Goal: Feedback & Contribution: Leave review/rating

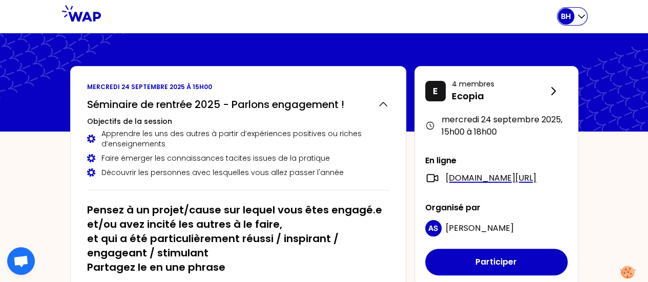
click at [570, 19] on div "BH" at bounding box center [565, 16] width 16 height 16
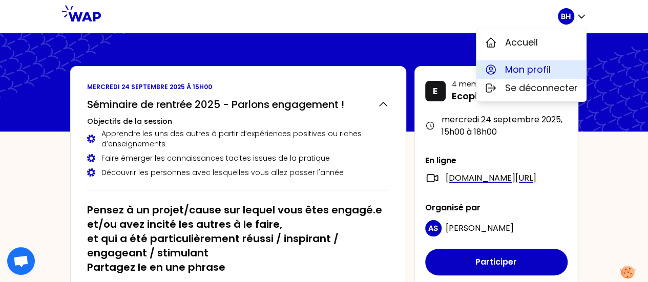
click at [512, 66] on span "Mon profil" at bounding box center [528, 69] width 46 height 14
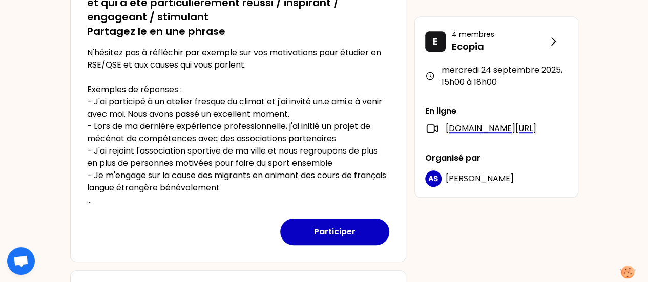
scroll to position [233, 0]
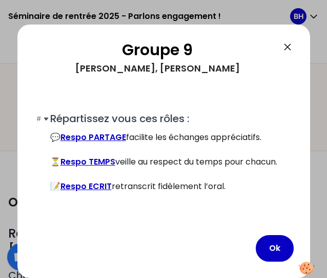
scroll to position [159, 0]
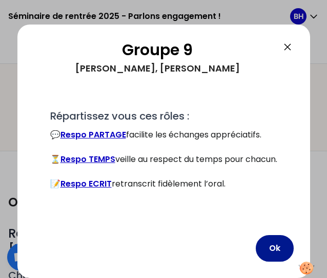
click at [280, 242] on button "Ok" at bounding box center [274, 248] width 38 height 27
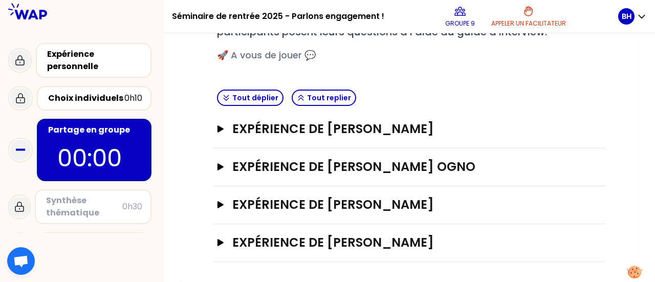
scroll to position [188, 0]
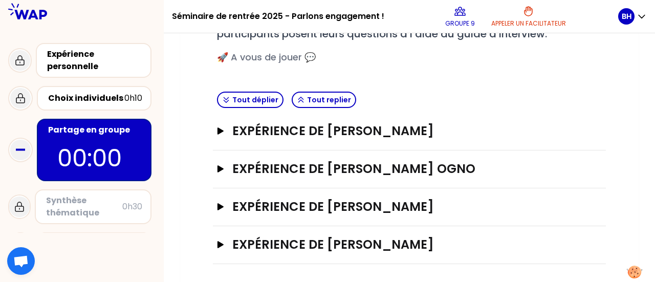
click at [88, 153] on p "00:00" at bounding box center [94, 158] width 74 height 36
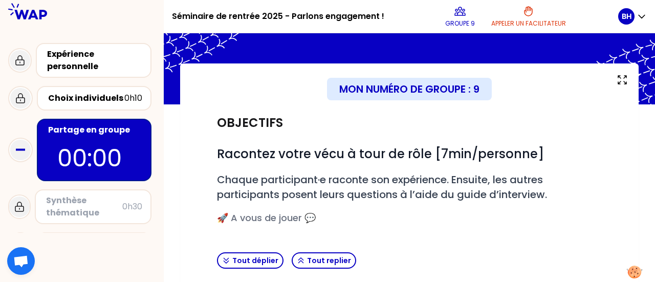
scroll to position [24, 0]
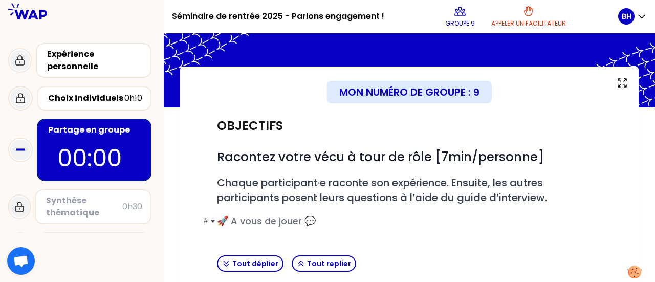
click at [292, 224] on span "🚀 A vous de jouer 💬" at bounding box center [266, 220] width 99 height 13
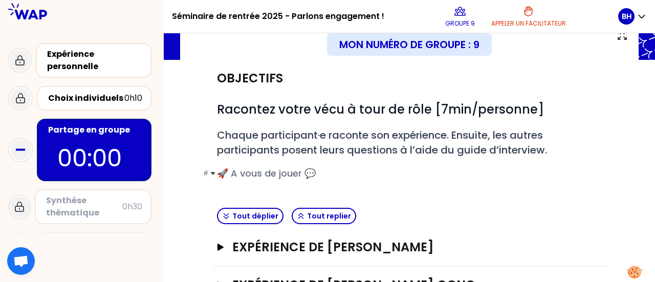
click at [313, 170] on span "🚀 A vous de jouer 💬" at bounding box center [266, 173] width 99 height 13
click at [276, 171] on span "🚀 A vous de jouer 💬" at bounding box center [266, 173] width 99 height 13
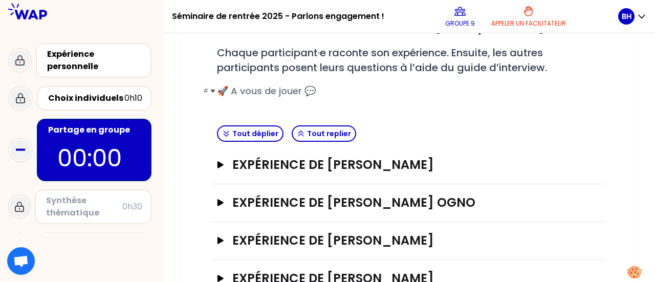
scroll to position [188, 0]
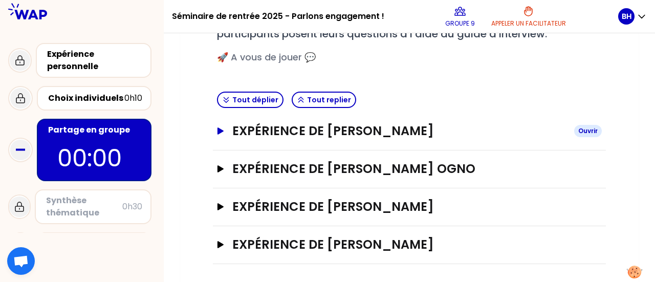
click at [231, 132] on button "Expérience de [PERSON_NAME]" at bounding box center [409, 131] width 385 height 16
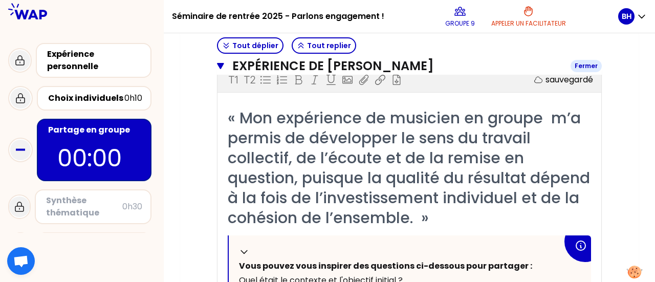
scroll to position [262, 0]
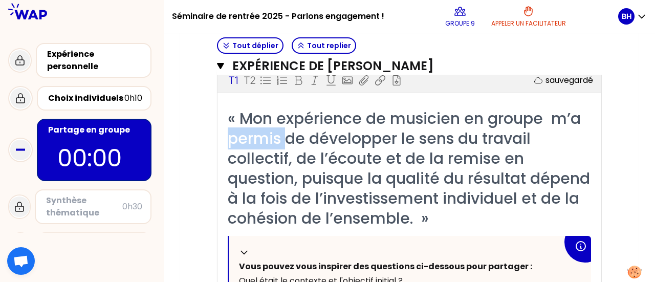
drag, startPoint x: 231, startPoint y: 132, endPoint x: 300, endPoint y: 147, distance: 70.9
click at [300, 147] on span "« Mon expérience de musicien en groupe m’a permis de développer le sens du trav…" at bounding box center [411, 169] width 367 height 122
click at [509, 207] on div "« Mon expérience de musicien en groupe m’a permis de développer le sens du trav…" at bounding box center [409, 169] width 363 height 120
click at [627, 208] on div "Mon numéro de groupe : 9 Objectifs # Racontez votre vécu à tour de rôle [7min/p…" at bounding box center [409, 225] width 459 height 792
click at [225, 65] on button "Expérience de [PERSON_NAME]" at bounding box center [409, 66] width 385 height 16
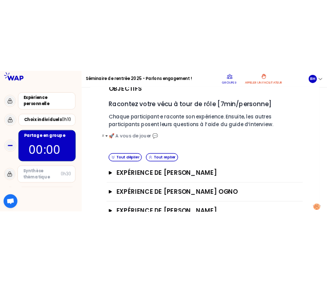
scroll to position [115, 0]
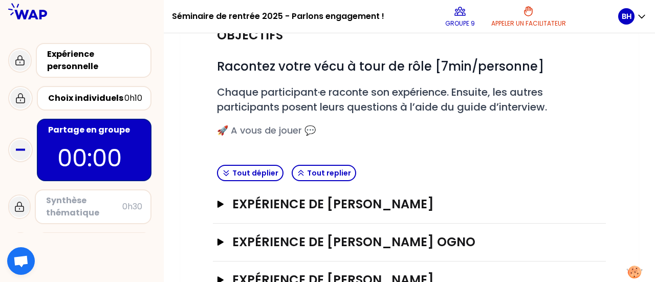
click at [416, 156] on div "Objectifs # Racontez votre vécu à tour de rôle [7min/personne] # Chaque partici…" at bounding box center [409, 89] width 393 height 144
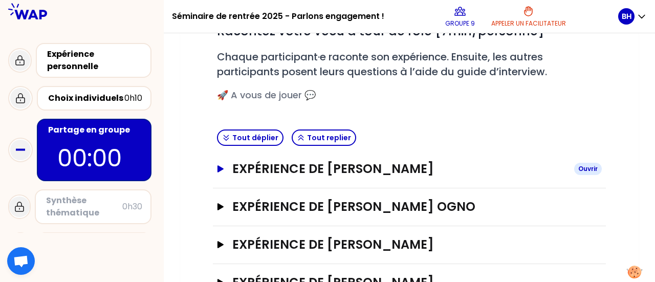
scroll to position [188, 0]
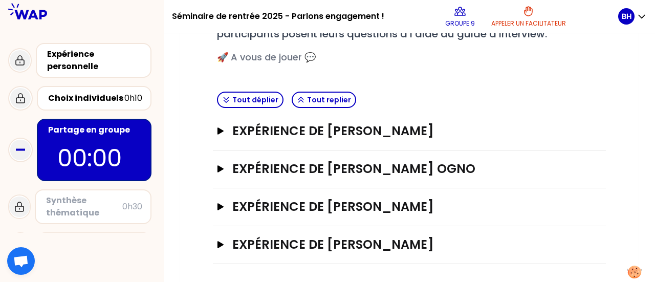
click at [409, 90] on div "Tout déplier Tout replier" at bounding box center [409, 100] width 393 height 25
click at [371, 62] on h3 "# 🚀 A vous de jouer 💬" at bounding box center [409, 57] width 385 height 14
click at [222, 131] on icon "button" at bounding box center [221, 130] width 6 height 7
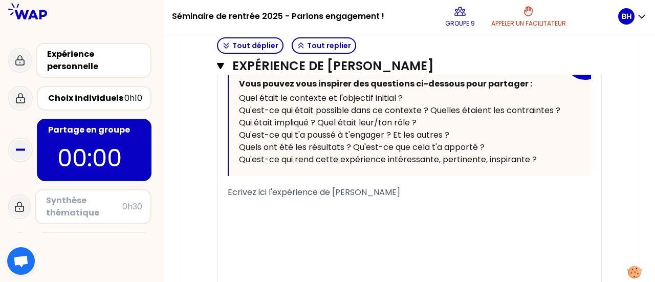
scroll to position [512, 0]
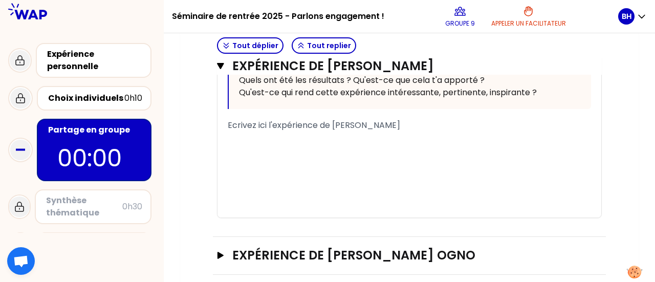
click at [371, 127] on span "Ecrivez ici l'expérience de [PERSON_NAME]" at bounding box center [314, 125] width 173 height 12
drag, startPoint x: 400, startPoint y: 128, endPoint x: 216, endPoint y: 121, distance: 184.5
click at [216, 121] on div "Expérience de [PERSON_NAME] Fermer T1 T2 Exporter sauvegardé « Mon expérience d…" at bounding box center [409, 13] width 393 height 448
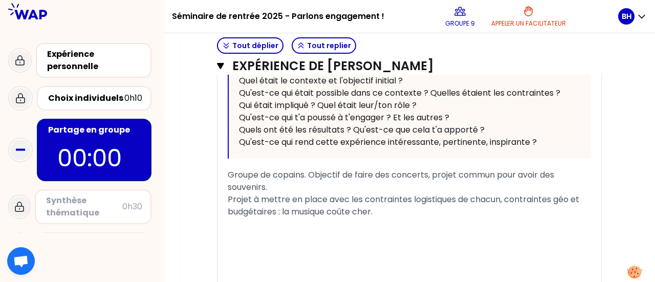
scroll to position [462, 0]
click at [228, 174] on span "Groupe de copains. Objectif de faire des concerts, projet commun pour avoir des…" at bounding box center [392, 181] width 329 height 24
click at [229, 199] on span "Projet à mettre en place avec les contraintes logistiques de chacun, contrainte…" at bounding box center [405, 206] width 354 height 24
click at [417, 212] on div "- Projet à mettre en place avec les contraintes logistiques de chacun, contrain…" at bounding box center [409, 206] width 363 height 25
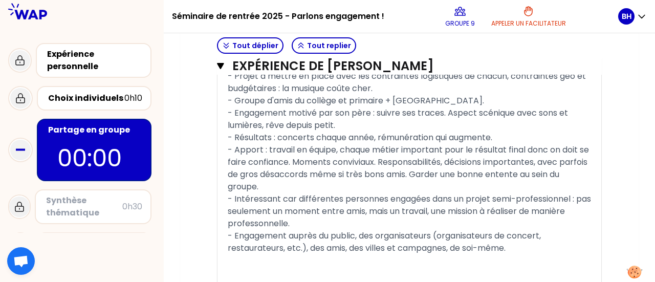
scroll to position [587, 0]
click at [411, 202] on div "- Intéressant car différentes personnes engagées dans un projet semi-profession…" at bounding box center [409, 210] width 363 height 37
click at [515, 253] on div "﻿" at bounding box center [409, 259] width 363 height 12
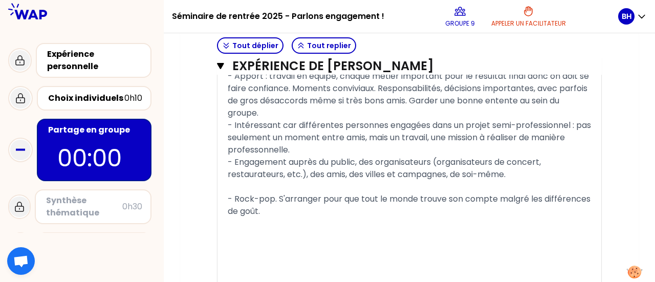
scroll to position [660, 0]
click at [486, 213] on div "- Rock-pop. S'arranger pour que tout le monde trouve son compte malgré les diff…" at bounding box center [409, 204] width 363 height 25
click at [402, 210] on div "- Rock-pop. S'arranger pour que tout le monde trouve son compte malgré les diff…" at bounding box center [409, 204] width 363 height 25
click at [362, 221] on span "- Principalement au niveau local ([GEOGRAPHIC_DATA])" at bounding box center [343, 223] width 230 height 12
click at [374, 219] on span "- Principalement au niveau local ([GEOGRAPHIC_DATA])" at bounding box center [343, 223] width 230 height 12
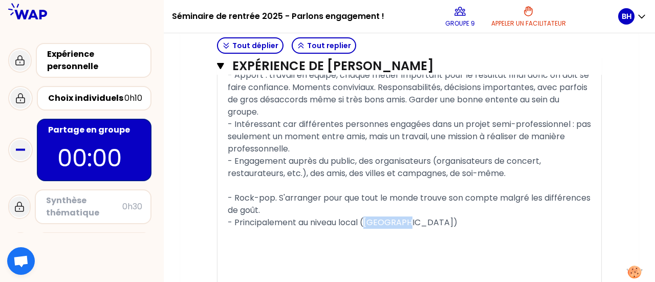
click at [374, 219] on span "- Principalement au niveau local ([GEOGRAPHIC_DATA])" at bounding box center [343, 223] width 230 height 12
click at [439, 218] on div "- Principalement au niveau local (vers [GEOGRAPHIC_DATA])" at bounding box center [409, 223] width 363 height 12
click at [410, 221] on span "- Principalement au niveau local (vers [GEOGRAPHIC_DATA])" at bounding box center [352, 223] width 249 height 12
click at [431, 224] on div "- Principalement au niveau local (vers [GEOGRAPHIC_DATA])" at bounding box center [409, 223] width 363 height 12
click at [446, 221] on div "- Principalement au niveau local (vers [GEOGRAPHIC_DATA])" at bounding box center [409, 223] width 363 height 12
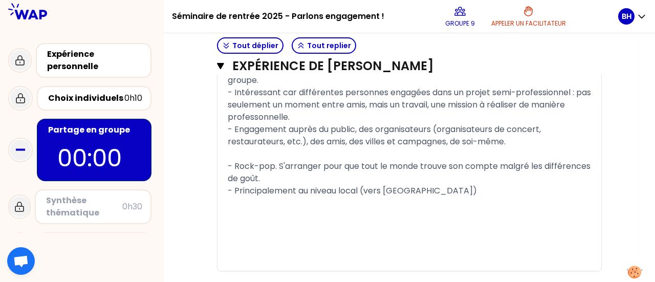
scroll to position [691, 0]
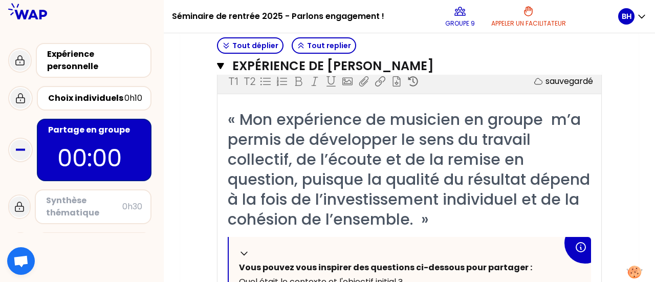
scroll to position [231, 0]
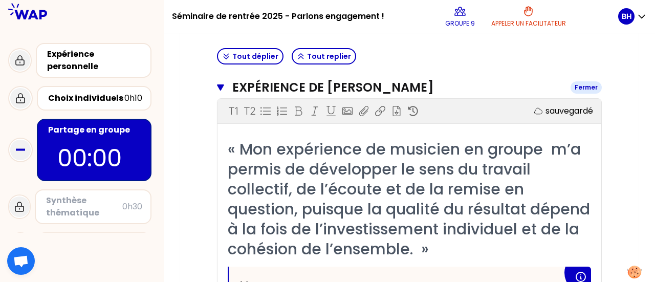
click at [220, 87] on icon "button" at bounding box center [220, 87] width 7 height 6
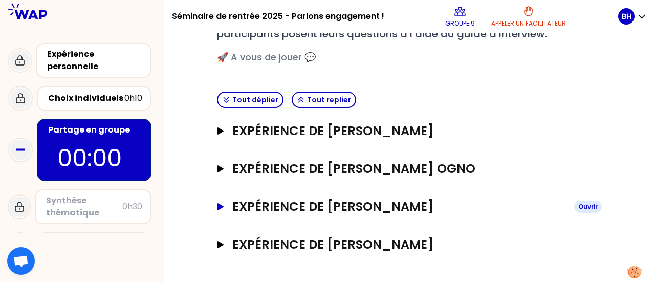
click at [368, 209] on h3 "Expérience de [PERSON_NAME]" at bounding box center [399, 207] width 334 height 16
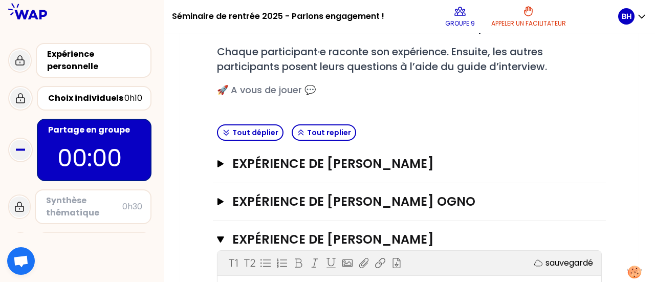
scroll to position [125, 0]
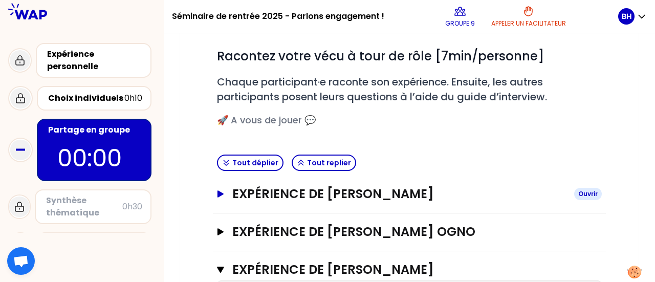
click at [223, 192] on icon "button" at bounding box center [221, 193] width 8 height 7
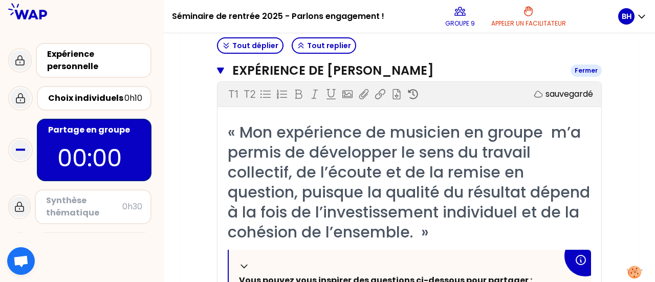
scroll to position [220, 0]
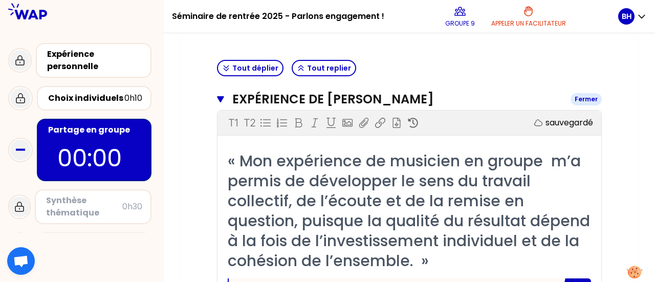
click at [217, 101] on icon "button" at bounding box center [220, 99] width 7 height 8
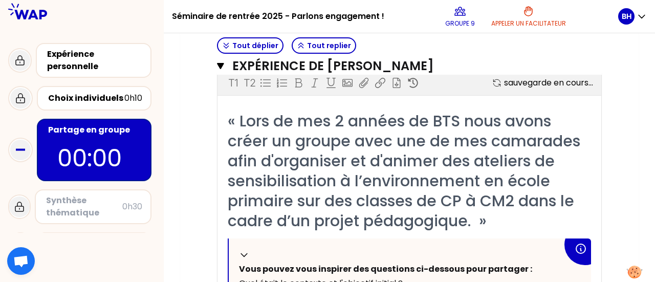
scroll to position [350, 0]
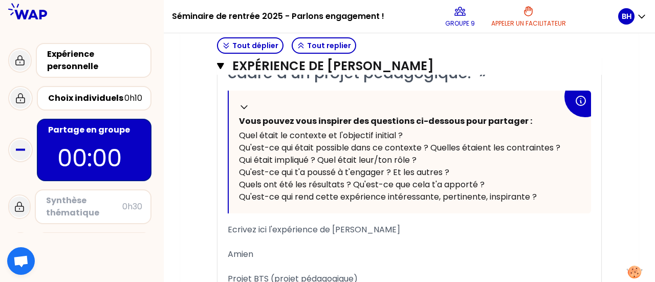
scroll to position [484, 0]
click at [618, 206] on div "Objectifs # Racontez votre vécu à tour de rôle [7min/personne] # Chaque partici…" at bounding box center [410, 75] width 418 height 854
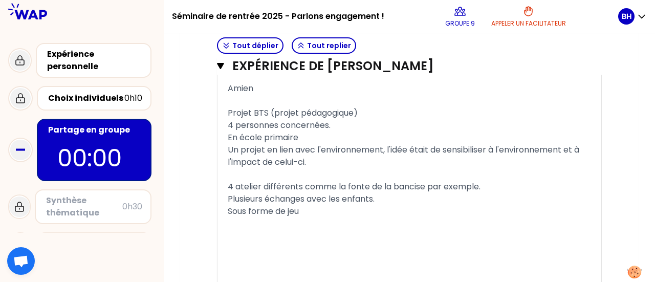
scroll to position [650, 0]
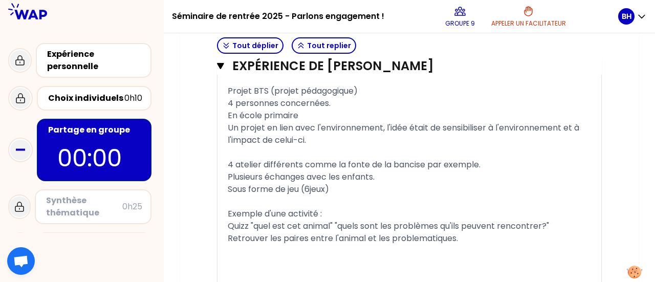
scroll to position [672, 0]
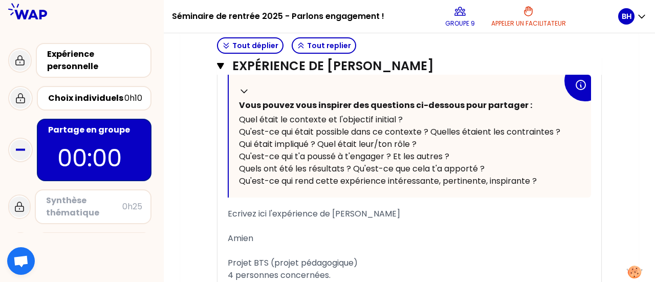
scroll to position [488, 0]
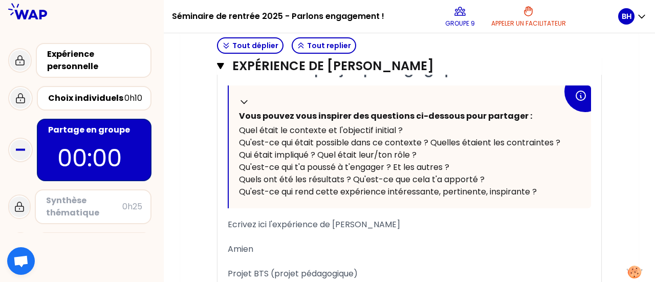
click at [611, 154] on div "Objectifs # Racontez votre vécu à tour de rôle [7min/personne] # Chaque partici…" at bounding box center [410, 143] width 418 height 1001
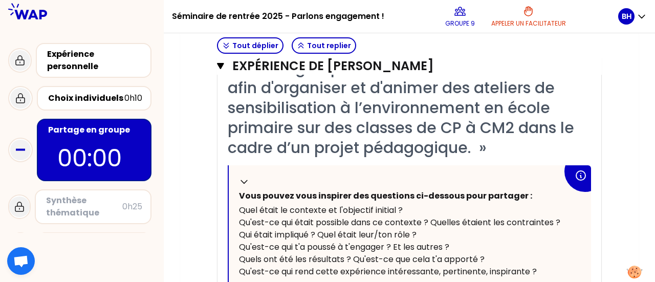
scroll to position [0, 0]
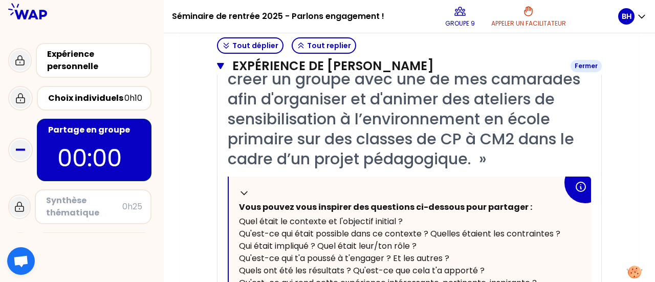
click at [221, 66] on icon "button" at bounding box center [220, 66] width 7 height 6
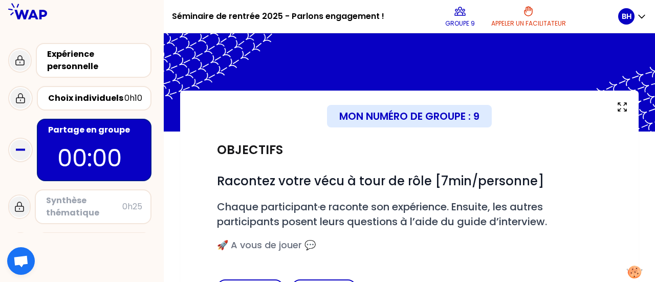
scroll to position [188, 0]
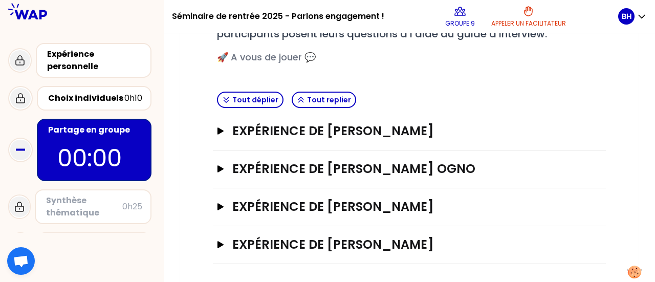
click at [425, 65] on div "# Racontez votre vécu à tour de rôle [7min/personne] # Chaque participant·e rac…" at bounding box center [409, 21] width 385 height 96
click at [235, 247] on h3 "Expérience de [PERSON_NAME]" at bounding box center [399, 245] width 334 height 16
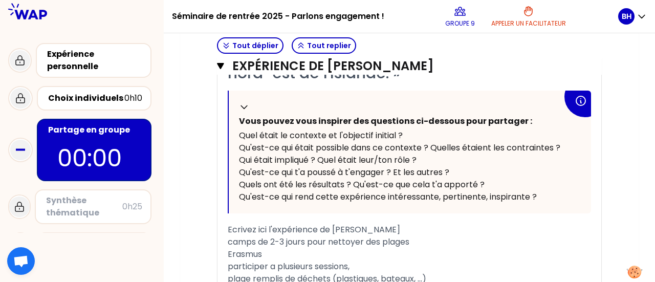
scroll to position [482, 0]
click at [501, 198] on span "Qu'est-ce qui rend cette expérience intéressante, pertinente, inspirante ?" at bounding box center [388, 196] width 298 height 12
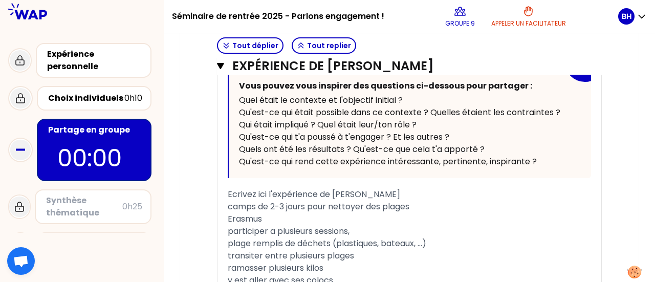
scroll to position [518, 0]
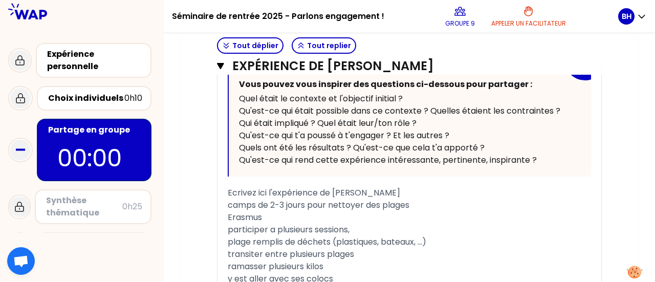
click at [622, 203] on div "Mon numéro de groupe : 9 Objectifs # Racontez votre vécu à tour de rôle [7min/p…" at bounding box center [409, 35] width 459 height 925
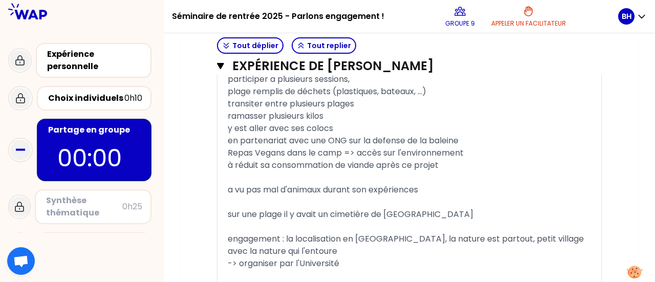
scroll to position [695, 0]
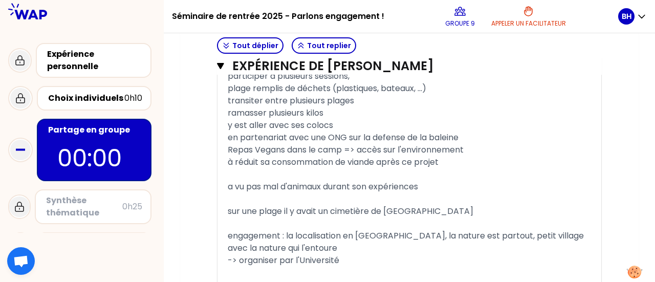
scroll to position [659, 0]
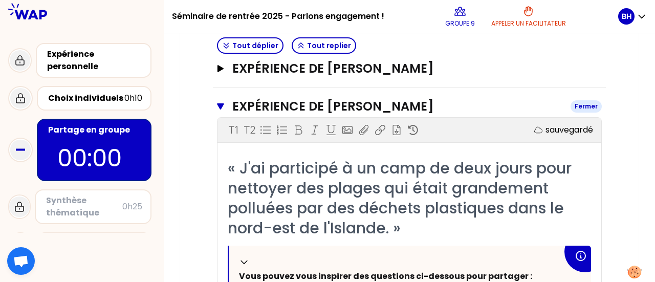
click at [223, 108] on button "Expérience de [PERSON_NAME] Fermer" at bounding box center [409, 106] width 385 height 16
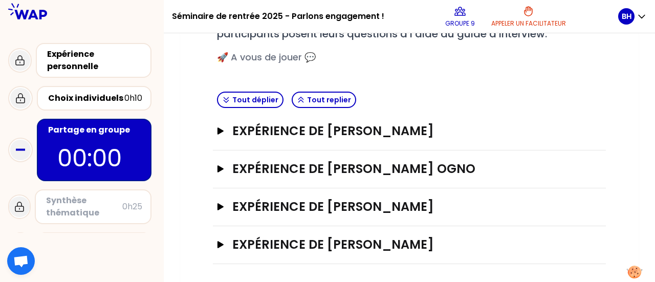
click at [491, 94] on div "Tout déplier Tout replier" at bounding box center [409, 100] width 393 height 25
click at [252, 239] on h3 "Expérience de [PERSON_NAME]" at bounding box center [399, 245] width 334 height 16
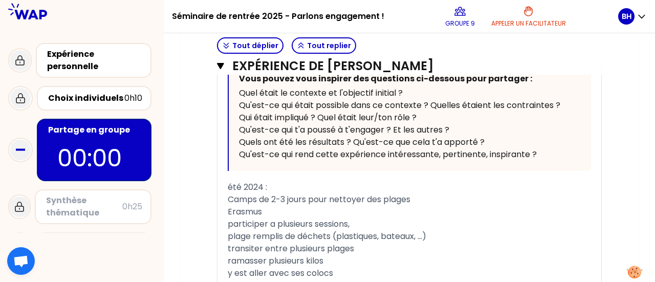
scroll to position [523, 0]
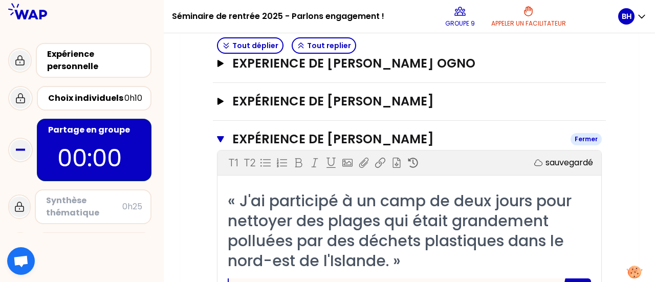
click at [222, 141] on button "Expérience de [PERSON_NAME] Fermer" at bounding box center [409, 139] width 385 height 16
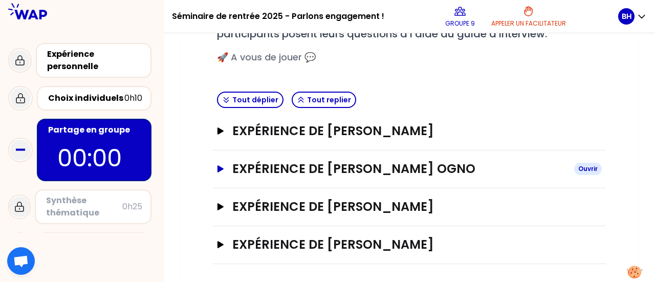
click at [223, 166] on icon "button" at bounding box center [221, 168] width 8 height 7
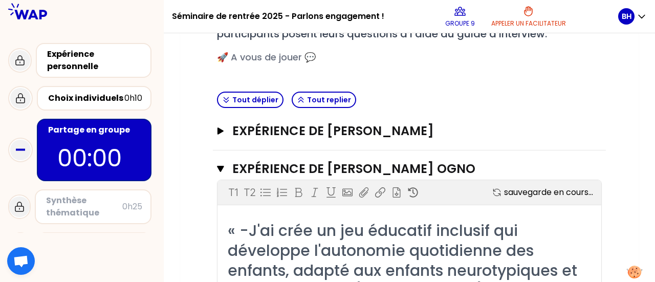
click at [456, 84] on div "Objectifs # Racontez votre vécu à tour de rôle [7min/personne] # Chaque partici…" at bounding box center [409, 16] width 393 height 144
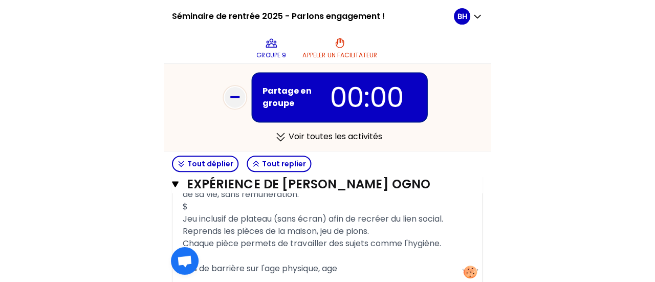
scroll to position [883, 0]
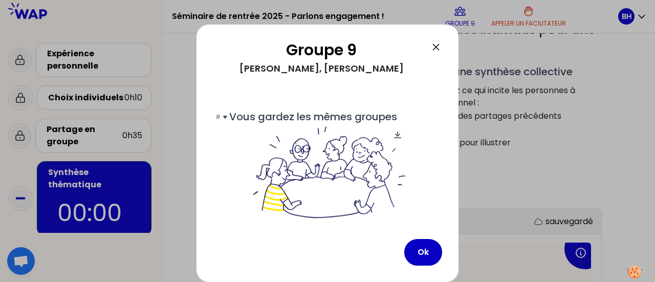
scroll to position [87, 0]
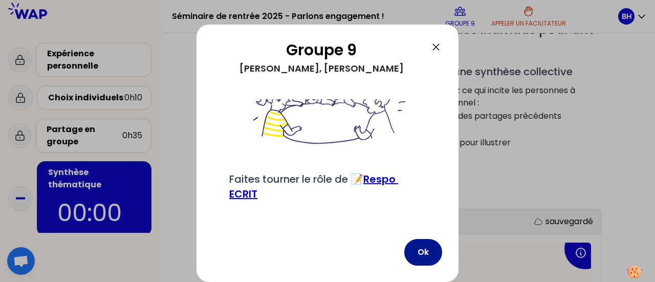
click at [430, 249] on button "Ok" at bounding box center [423, 252] width 38 height 27
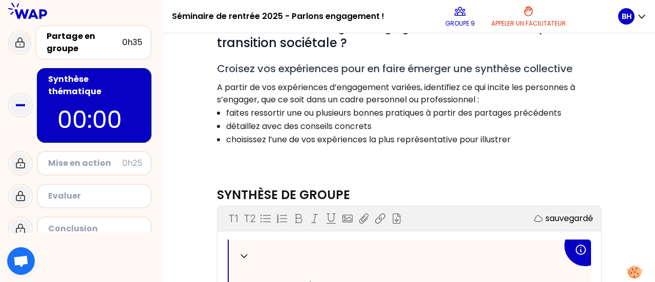
scroll to position [153, 0]
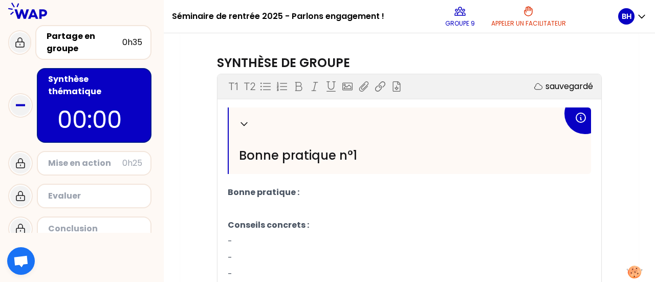
scroll to position [289, 0]
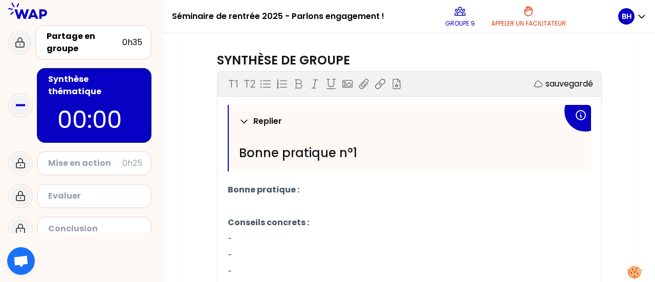
click at [245, 122] on icon at bounding box center [244, 121] width 10 height 10
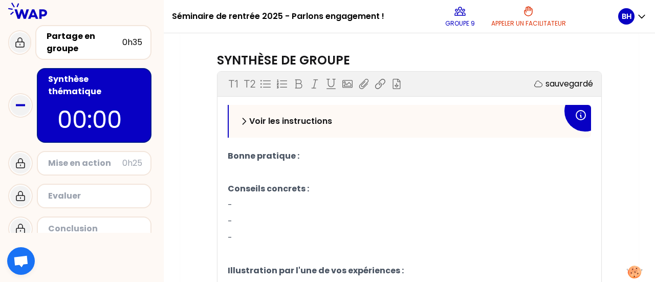
click at [245, 122] on icon at bounding box center [244, 121] width 10 height 10
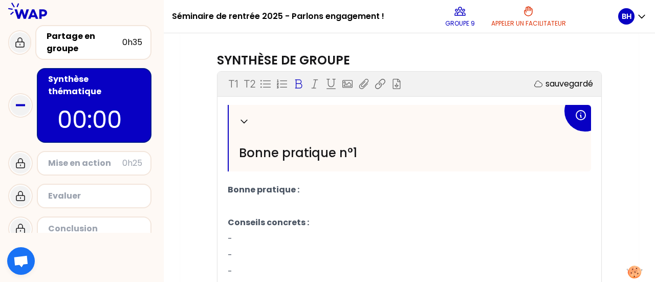
click at [311, 187] on p "Bonne pratique :" at bounding box center [409, 190] width 363 height 16
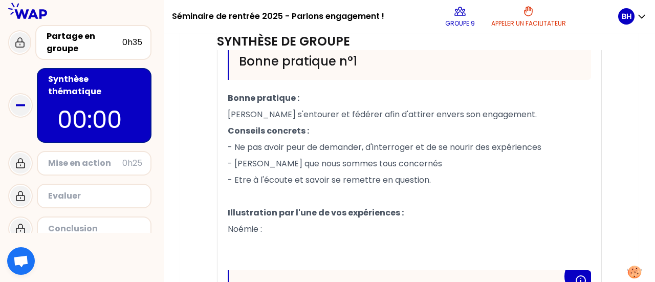
scroll to position [394, 0]
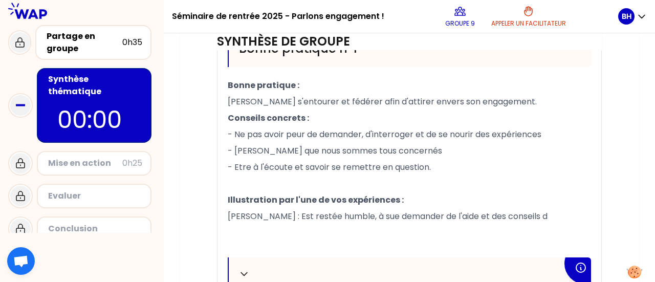
click at [363, 214] on span "[PERSON_NAME] : Est restée humble, à sue demander de l'aide et des conseils d" at bounding box center [388, 216] width 320 height 12
click at [470, 131] on span "- Ne pas avoir peur de demander, d'interroger et de se nourir des expériences" at bounding box center [385, 134] width 314 height 12
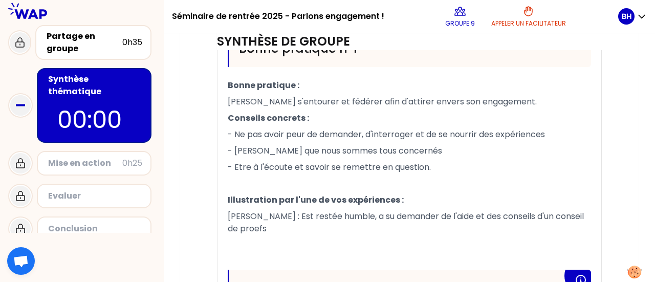
click at [617, 165] on div "Objectifs # Comment encourager l’engagement des individus pour une transition s…" at bounding box center [410, 158] width 418 height 841
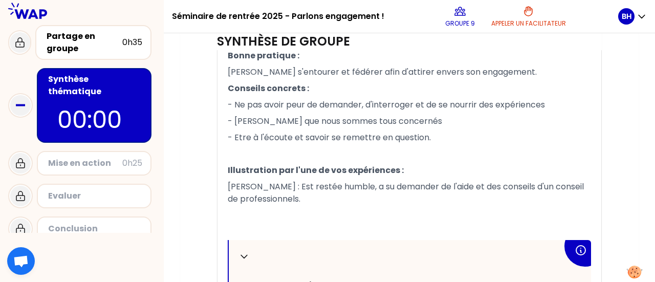
scroll to position [428, 0]
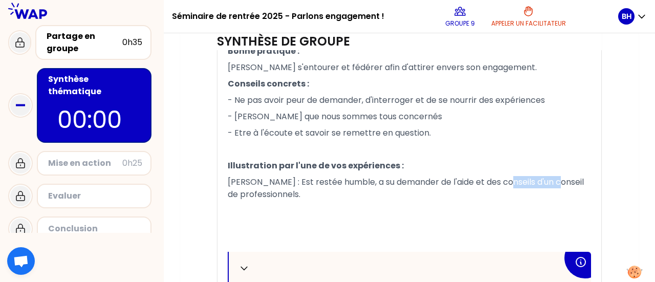
drag, startPoint x: 508, startPoint y: 181, endPoint x: 557, endPoint y: 181, distance: 49.1
click at [557, 181] on span "[PERSON_NAME] : Est restée humble, a su demander de l'aide et des conseils d'un…" at bounding box center [407, 188] width 358 height 24
click at [596, 182] on div "Replier [PERSON_NAME] pratique n°1 Bonne pratique : [PERSON_NAME] s'entourer et…" at bounding box center [410, 253] width 384 height 575
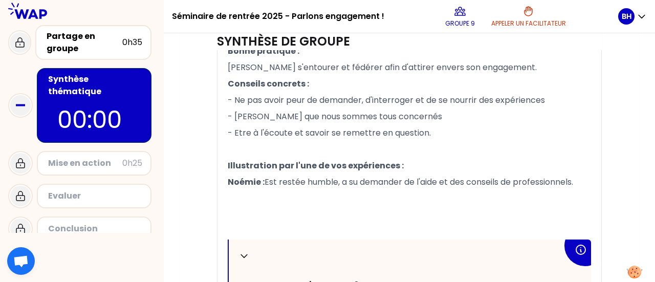
click at [614, 187] on div "Objectifs # Comment encourager l’engagement des individus pour une transition s…" at bounding box center [410, 126] width 418 height 845
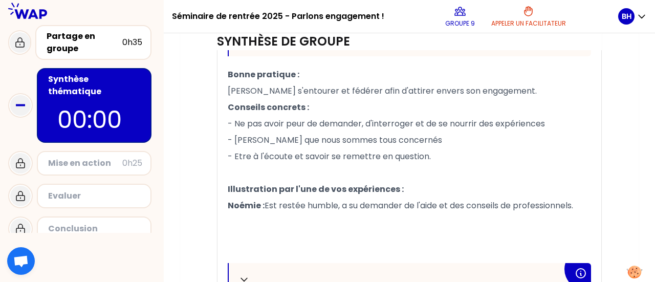
scroll to position [403, 0]
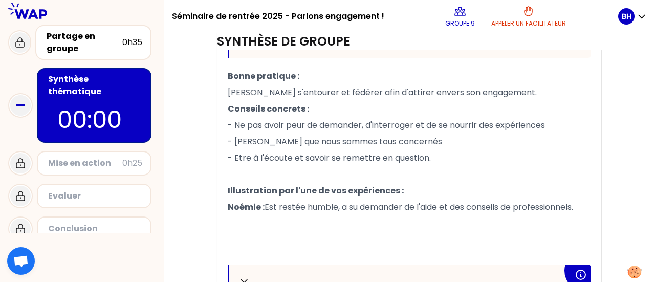
click at [609, 202] on div "Objectifs # Comment encourager l’engagement des individus pour une transition s…" at bounding box center [410, 151] width 418 height 845
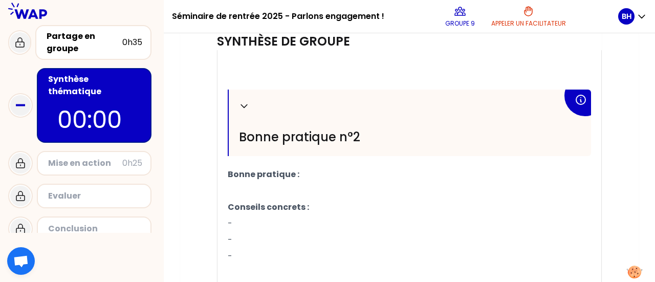
scroll to position [578, 0]
click at [232, 188] on span "Curiosité" at bounding box center [245, 190] width 35 height 12
click at [604, 171] on div "Synthèse de groupe T1 T2 Exporter sauvegardé Replier Bonne pratique n°1 Bonne p…" at bounding box center [409, 75] width 393 height 645
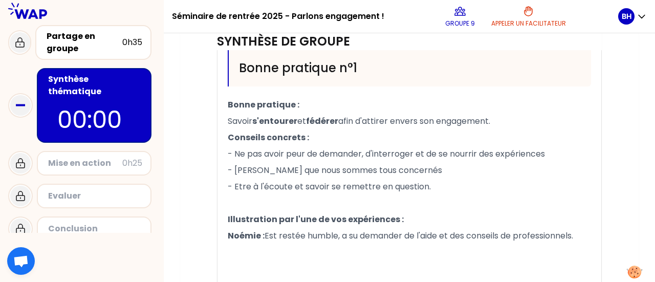
scroll to position [374, 0]
click at [585, 235] on p "[PERSON_NAME] : Est restée humble, a su demander de l'aide et des conseils de p…" at bounding box center [409, 236] width 363 height 16
click at [616, 229] on div "Objectifs # Comment encourager l’engagement des individus pour une transition s…" at bounding box center [410, 180] width 418 height 845
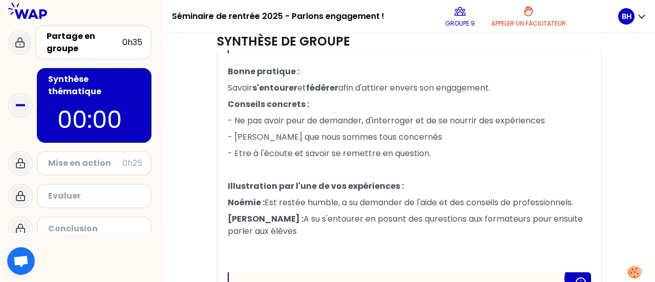
scroll to position [400, 0]
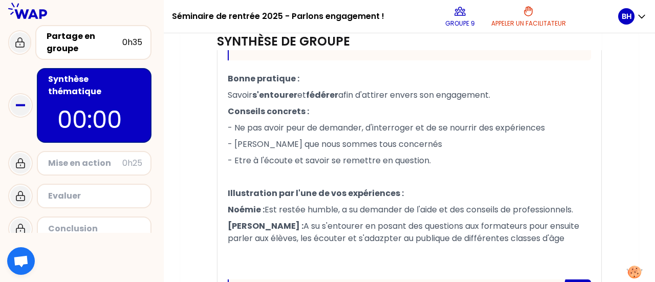
click at [341, 238] on span "A su s'entourer en posant des questions aux formateurs pour ensuite parler aux …" at bounding box center [405, 232] width 354 height 24
click at [405, 236] on span "A su s'entourer en posant des questions aux formateurs pour ensuite parler aux …" at bounding box center [405, 232] width 354 height 24
click at [611, 218] on div "Objectifs # Comment encourager l’engagement des individus pour une transition s…" at bounding box center [410, 159] width 418 height 857
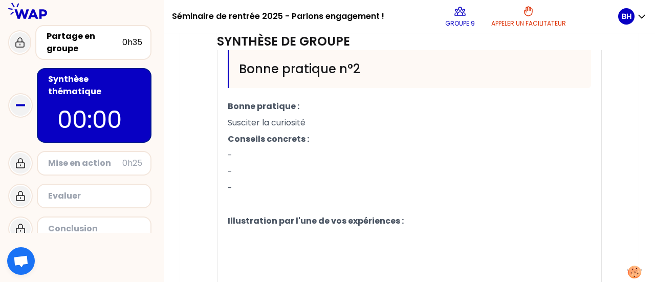
scroll to position [478, 0]
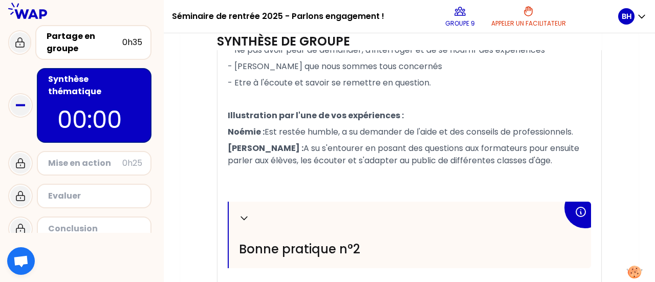
click at [346, 115] on div "Replier [PERSON_NAME] pratique n°1 Bonne pratique : [PERSON_NAME] s'entourer et…" at bounding box center [409, 203] width 363 height 575
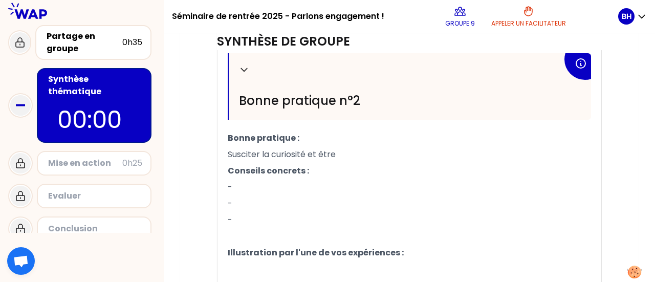
scroll to position [653, 0]
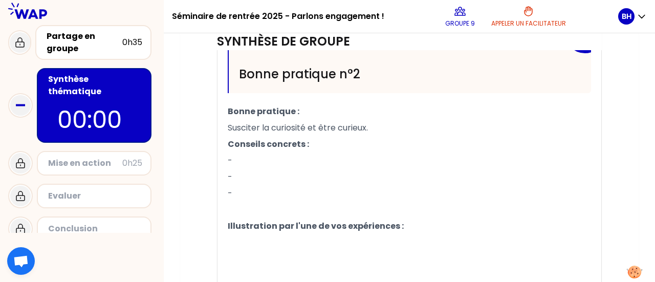
click at [264, 158] on p "-" at bounding box center [409, 161] width 363 height 16
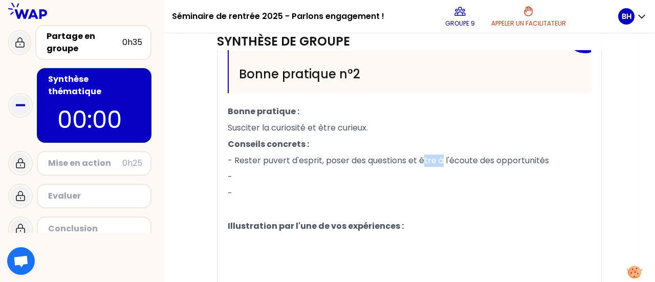
drag, startPoint x: 423, startPoint y: 156, endPoint x: 446, endPoint y: 155, distance: 23.1
click at [446, 155] on span "- Rester puvert d'esprit, poser des questions et être à l'écoute des opportunit…" at bounding box center [388, 161] width 321 height 12
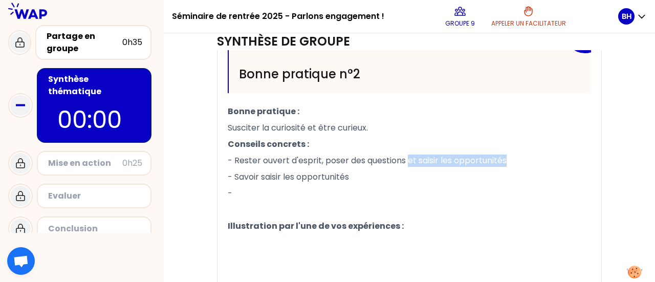
drag, startPoint x: 411, startPoint y: 159, endPoint x: 514, endPoint y: 163, distance: 103.5
click at [514, 163] on p "- Rester ouvert d'esprit, poser des questions et saisir les opportunités" at bounding box center [409, 161] width 363 height 16
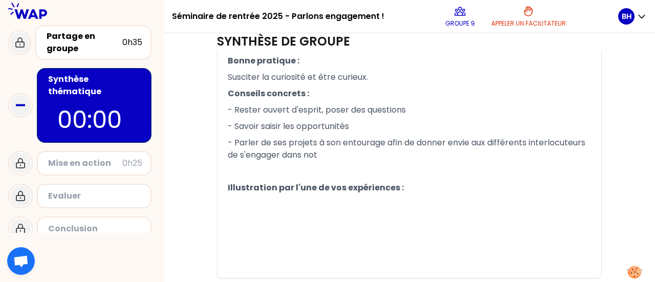
scroll to position [701, 0]
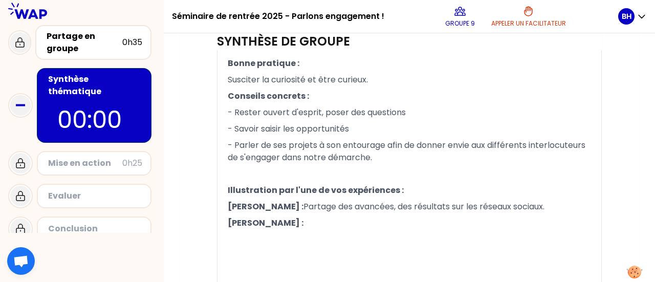
click at [523, 205] on p "[PERSON_NAME] : Partage des avancées, des résultats sur les réseaux sociaux." at bounding box center [409, 207] width 363 height 16
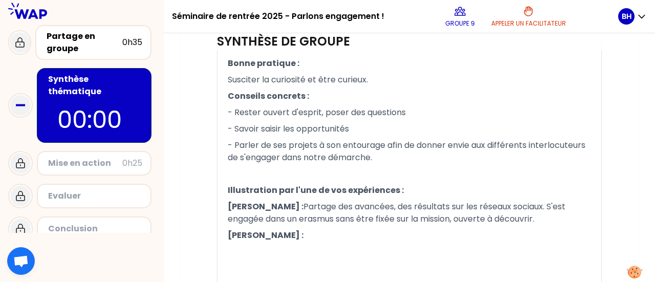
click at [413, 204] on span "Partage des avancées, des résultats sur les réseaux sociaux. S'est engagée dans…" at bounding box center [398, 213] width 340 height 24
click at [439, 203] on span "Partage des avancées, des résultats sur les réseaux sociaux. S'est engagée dans…" at bounding box center [398, 213] width 340 height 24
click at [415, 202] on span "Partage des avancées, des résultats sur les réseaux sociaux. S'est engagée dans…" at bounding box center [398, 213] width 340 height 24
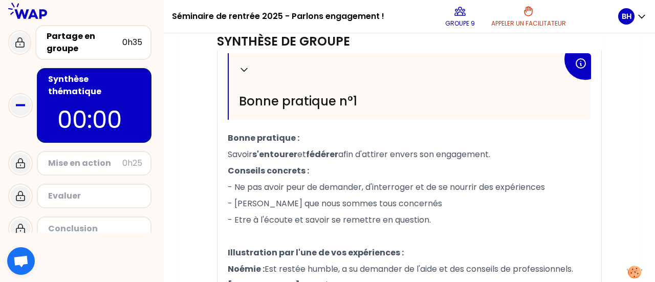
scroll to position [336, 0]
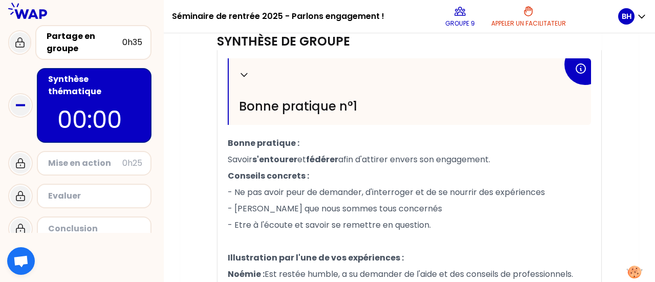
click at [566, 195] on p "- Ne pas avoir peur de demander, d'interroger et de se nourrir des expériences" at bounding box center [409, 192] width 363 height 16
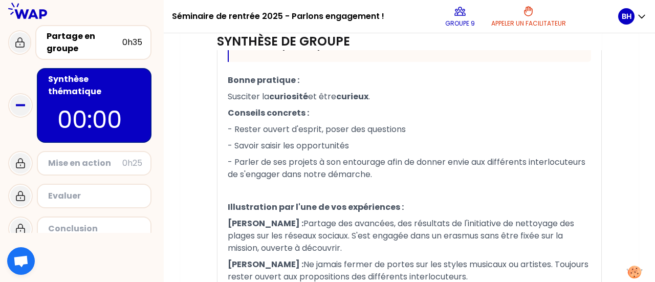
scroll to position [712, 0]
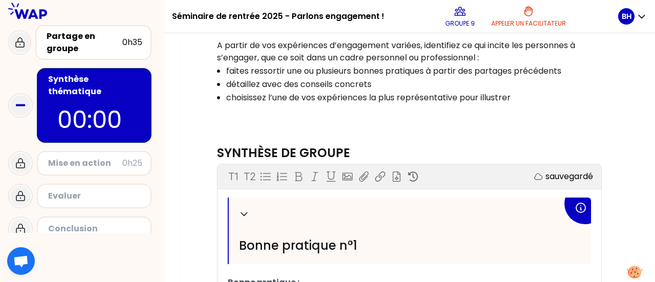
scroll to position [0, 0]
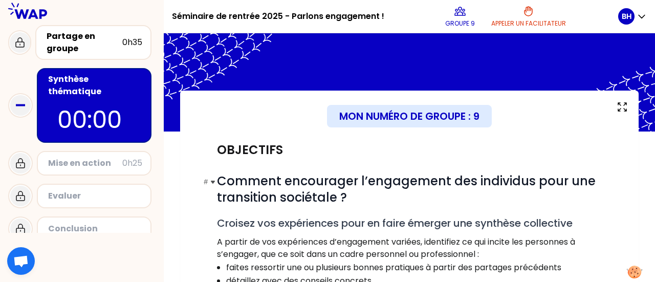
click at [278, 196] on span "Comment encourager l’engagement des individus pour une transition sociétale ?" at bounding box center [408, 189] width 382 height 33
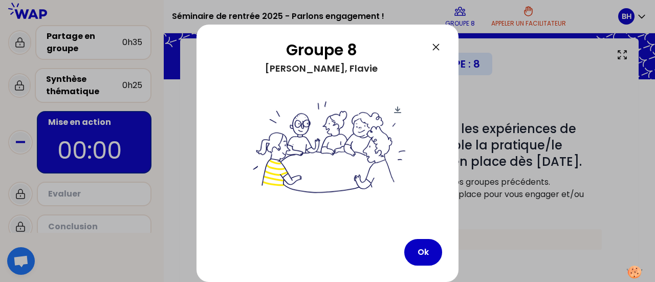
scroll to position [44, 0]
click at [425, 255] on button "Ok" at bounding box center [423, 252] width 38 height 27
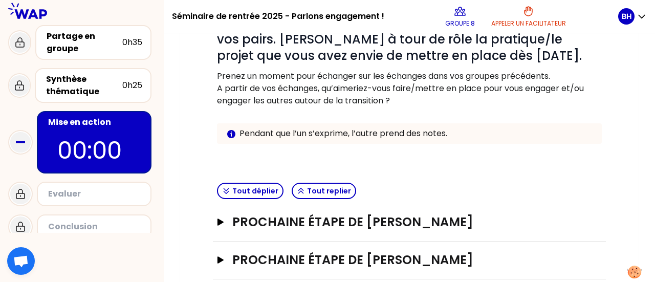
scroll to position [212, 0]
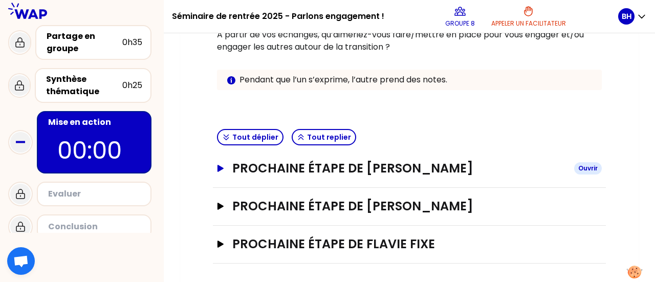
click at [227, 167] on button "Prochaine étape de [PERSON_NAME] Ouvrir" at bounding box center [409, 168] width 385 height 16
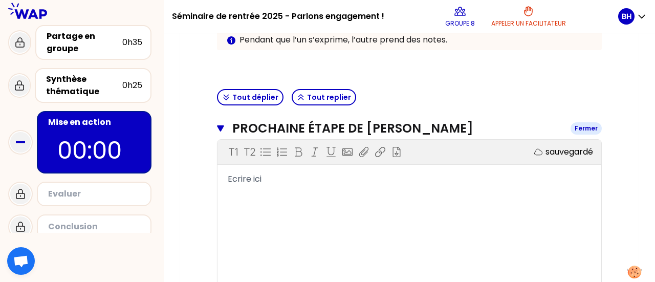
click at [218, 130] on icon "button" at bounding box center [220, 128] width 7 height 8
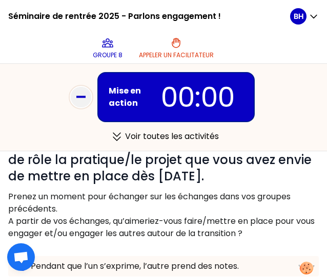
scroll to position [104, 0]
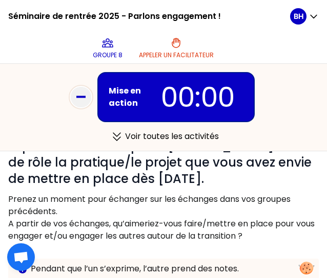
click at [148, 230] on p "A partir de vos échanges, qu’aimeriez-vous faire/mettre en place pour vous enga…" at bounding box center [163, 230] width 310 height 25
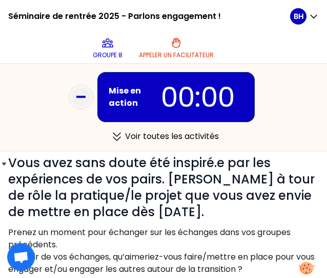
scroll to position [0, 0]
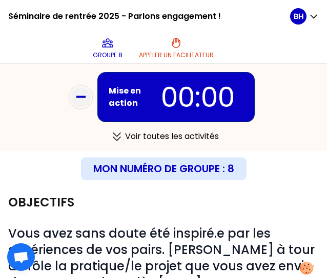
click at [28, 204] on h2 "Objectifs" at bounding box center [41, 203] width 66 height 16
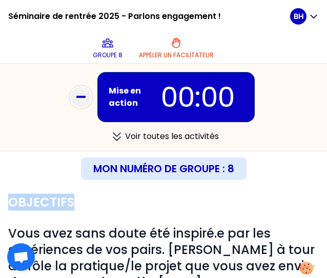
click at [28, 204] on h2 "Objectifs" at bounding box center [41, 203] width 66 height 16
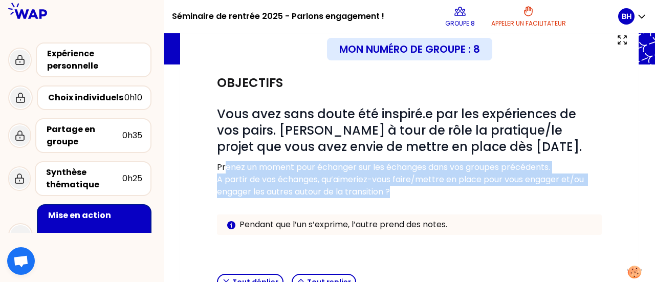
drag, startPoint x: 394, startPoint y: 190, endPoint x: 224, endPoint y: 167, distance: 170.9
click at [224, 167] on div "# Vous avez sans doute été inspiré.e par les expériences de vos pairs. [PERSON_…" at bounding box center [409, 178] width 385 height 145
click at [224, 167] on p "Prenez un moment pour échanger sur les échanges dans vos groupes précédents." at bounding box center [409, 167] width 385 height 12
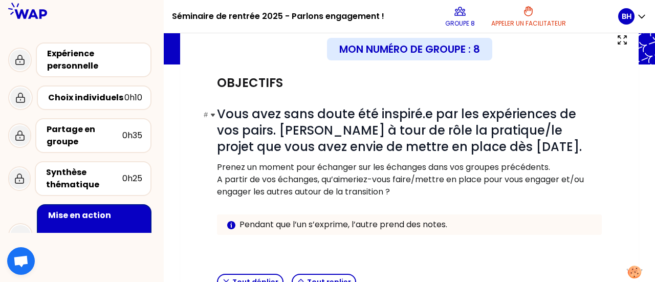
click at [486, 141] on h1 "# Vous avez sans doute été inspiré.e par les expériences de vos pairs. [PERSON_…" at bounding box center [409, 130] width 385 height 49
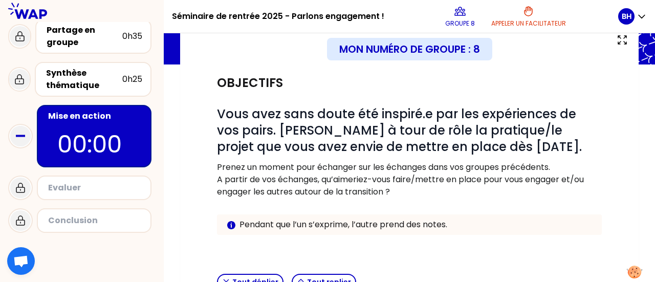
scroll to position [103, 0]
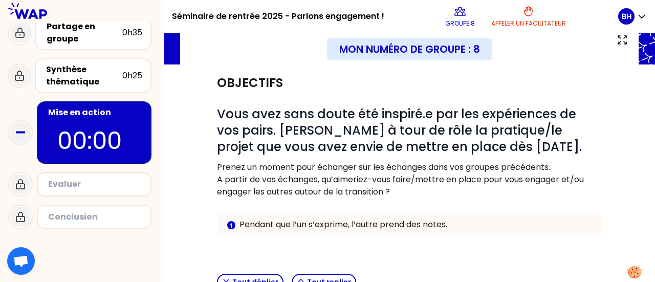
click at [460, 90] on div "Objectifs" at bounding box center [409, 83] width 385 height 16
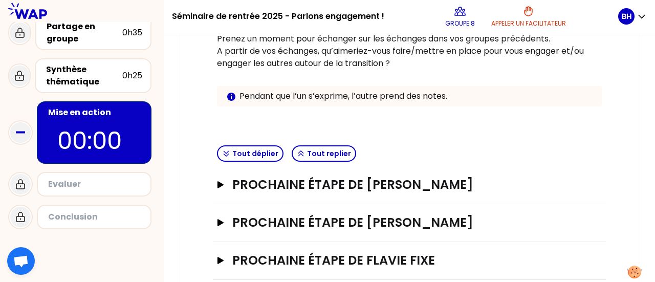
scroll to position [212, 0]
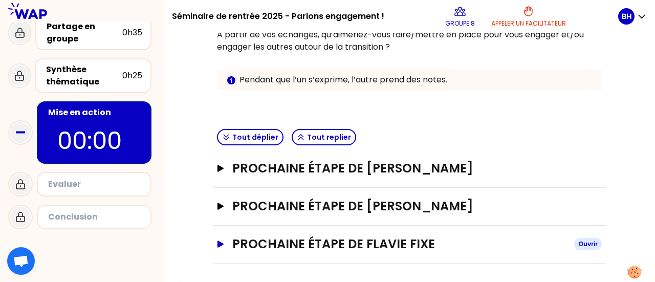
click at [233, 237] on h3 "Prochaine étape de Flavie Fixe" at bounding box center [399, 244] width 334 height 16
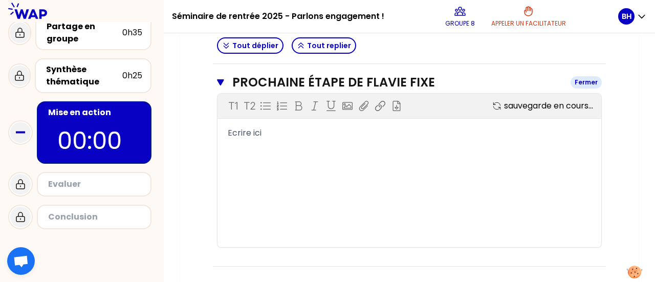
scroll to position [377, 0]
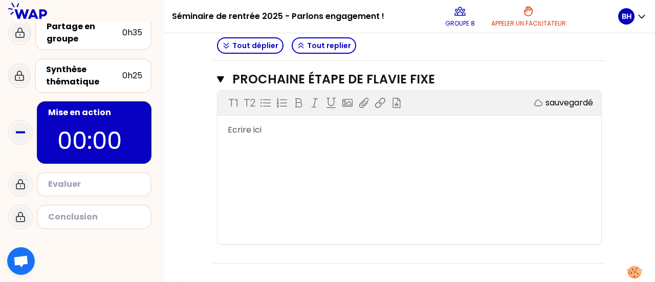
click at [240, 133] on span "Ecrire ici" at bounding box center [245, 130] width 34 height 12
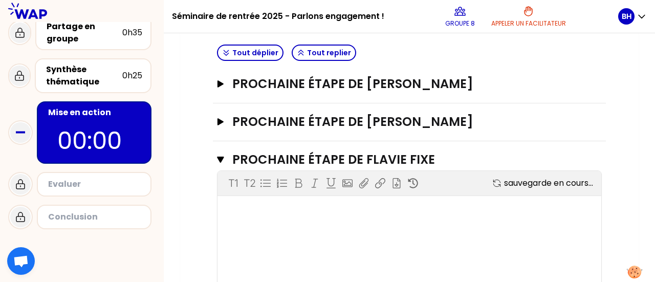
scroll to position [290, 0]
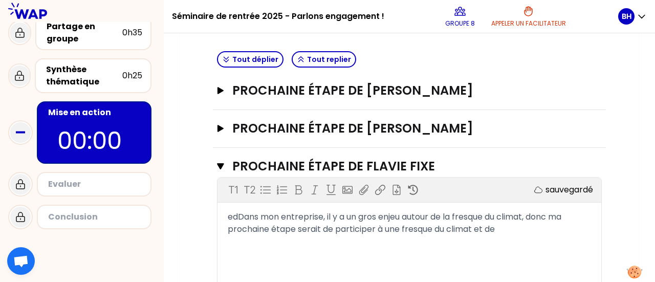
click at [438, 139] on div "Prochaine étape de [PERSON_NAME] Ouvrir" at bounding box center [409, 129] width 393 height 38
click at [223, 130] on icon "button" at bounding box center [221, 128] width 8 height 7
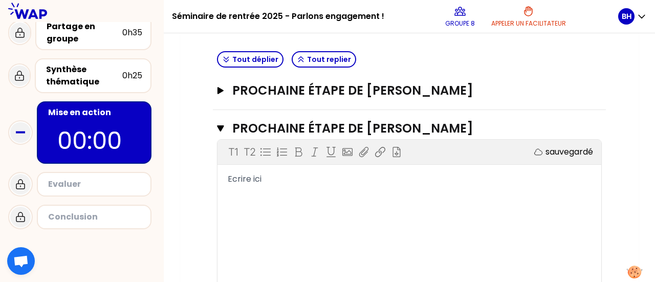
click at [618, 130] on div "Mon numéro de groupe : 8 Objectifs # Vous avez sans doute été inspiré.e par les…" at bounding box center [409, 168] width 459 height 735
click at [252, 173] on span "Ecrire ici" at bounding box center [245, 179] width 34 height 12
drag, startPoint x: 226, startPoint y: 176, endPoint x: 264, endPoint y: 180, distance: 38.1
click at [264, 180] on div "Ecrire ici" at bounding box center [410, 179] width 384 height 12
drag, startPoint x: 265, startPoint y: 180, endPoint x: 219, endPoint y: 176, distance: 45.7
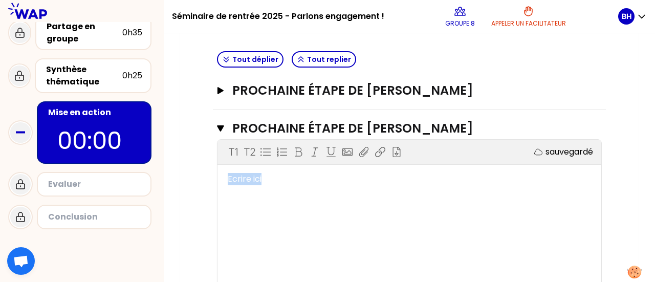
click at [219, 176] on div "Ecrire ici" at bounding box center [410, 179] width 384 height 12
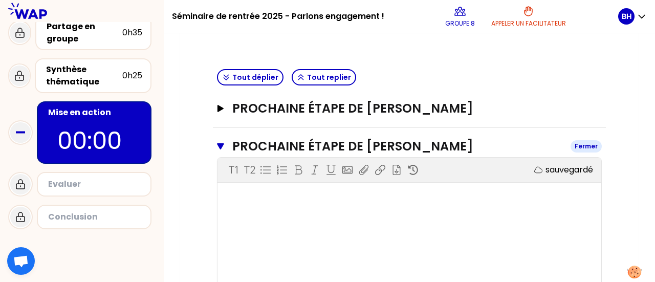
scroll to position [271, 0]
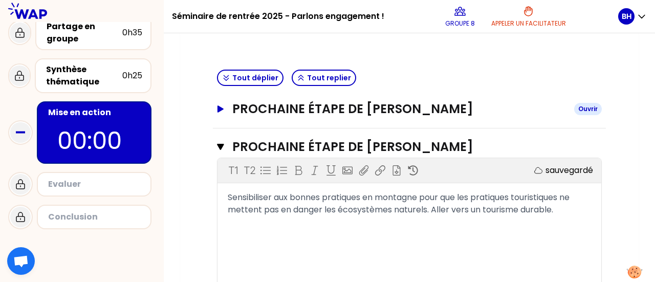
click at [226, 110] on button "Prochaine étape de [PERSON_NAME] Ouvrir" at bounding box center [409, 109] width 385 height 16
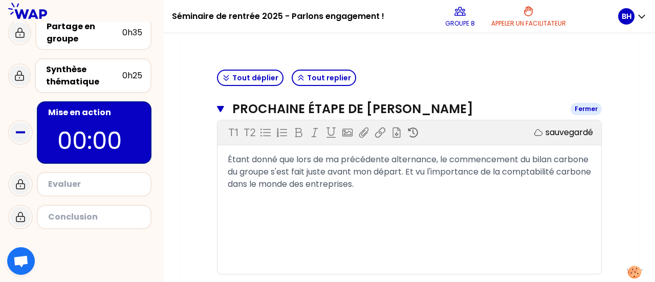
click at [226, 110] on button "Prochaine étape de [PERSON_NAME] Fermer" at bounding box center [409, 109] width 385 height 16
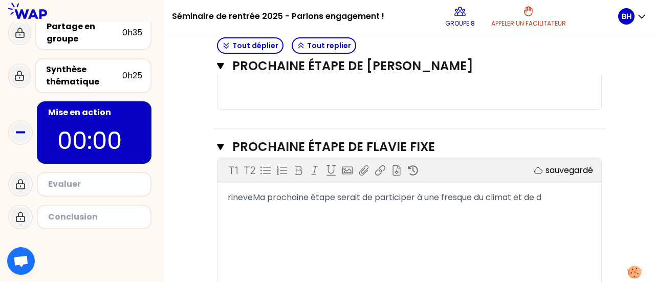
scroll to position [477, 0]
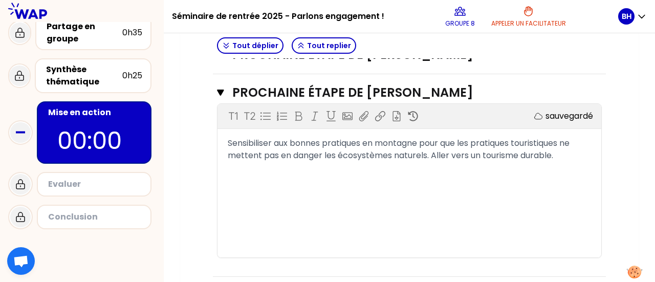
scroll to position [304, 0]
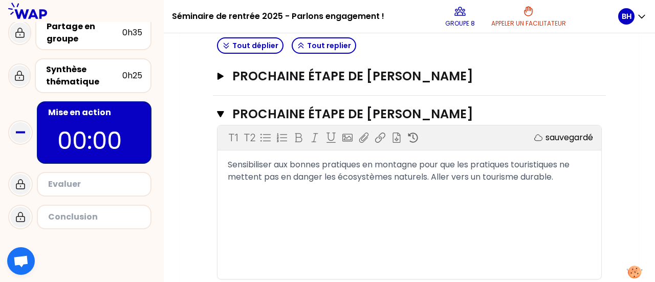
click at [608, 100] on div "Objectifs # Vous avez sans doute été inspiré.e par les expériences de vos pairs…" at bounding box center [410, 164] width 418 height 674
click at [618, 117] on div "Mon numéro de groupe : 8 Objectifs # Vous avez sans doute été inspiré.e par les…" at bounding box center [409, 154] width 459 height 735
click at [632, 151] on div "Mon numéro de groupe : 8 Objectifs # Vous avez sans doute été inspiré.e par les…" at bounding box center [409, 154] width 459 height 735
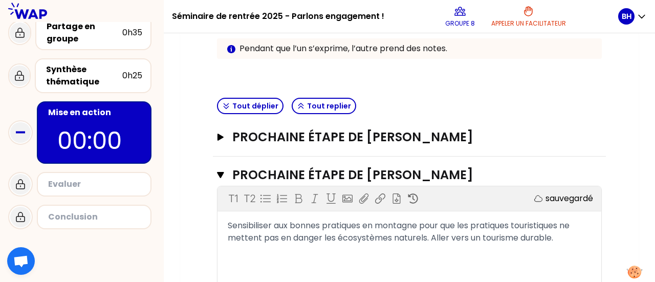
scroll to position [244, 0]
click at [222, 138] on icon "button" at bounding box center [221, 136] width 8 height 7
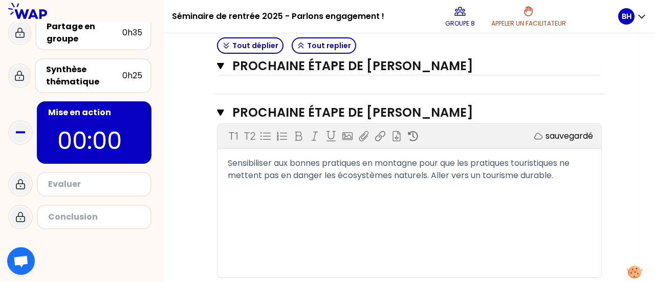
scroll to position [499, 0]
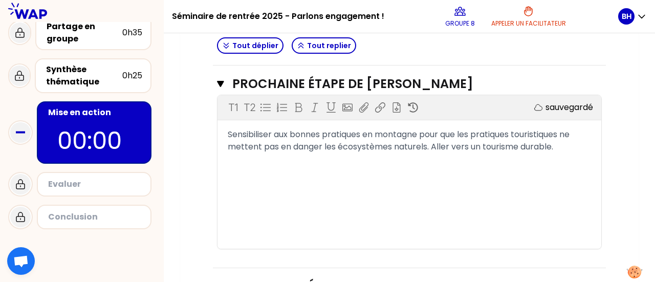
click at [197, 162] on div "Mon numéro de groupe : 8 Objectifs # Vous avez sans doute été inspiré.e par les…" at bounding box center [409, 41] width 459 height 900
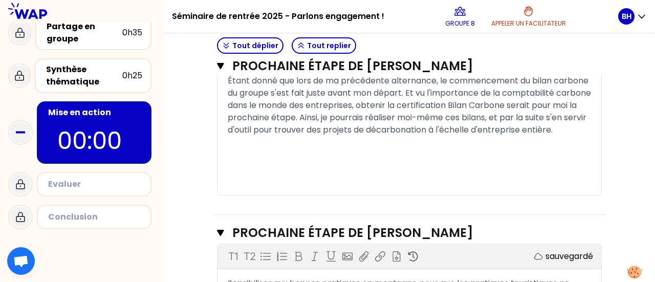
scroll to position [325, 0]
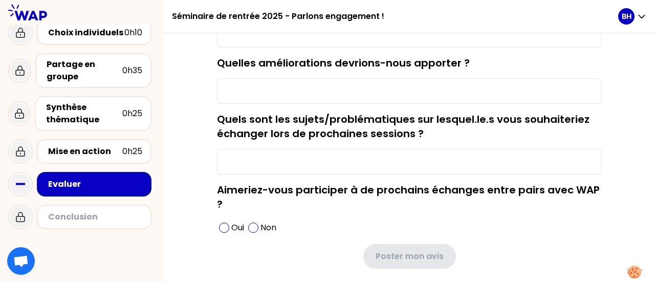
scroll to position [185, 0]
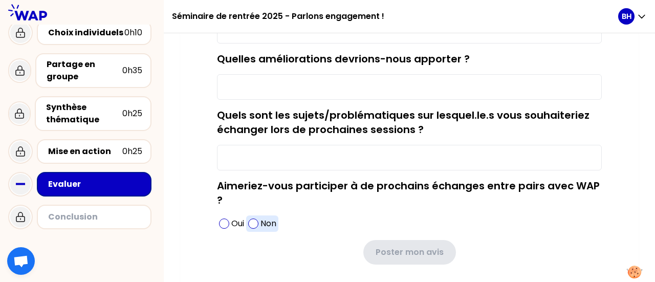
click at [257, 226] on span at bounding box center [253, 224] width 10 height 10
click at [224, 226] on span at bounding box center [224, 224] width 10 height 10
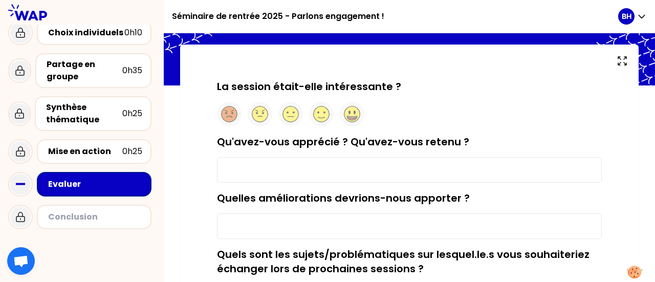
scroll to position [0, 0]
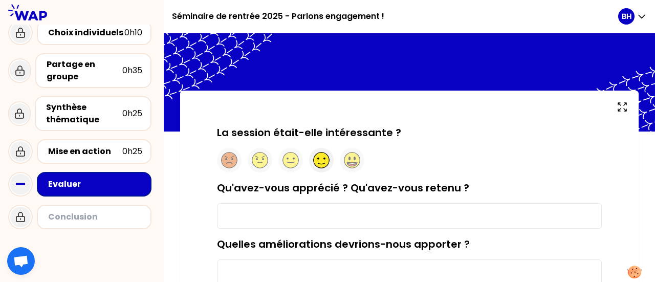
click at [321, 161] on circle at bounding box center [322, 161] width 16 height 16
click at [362, 208] on input "Qu'avez-vous apprécié ? Qu'avez-vous retenu ?" at bounding box center [409, 216] width 385 height 26
click at [269, 218] on input "Partager des expériences et idées avec" at bounding box center [409, 216] width 385 height 26
click at [409, 225] on input "Partager nos expériences et idées avec" at bounding box center [409, 216] width 385 height 26
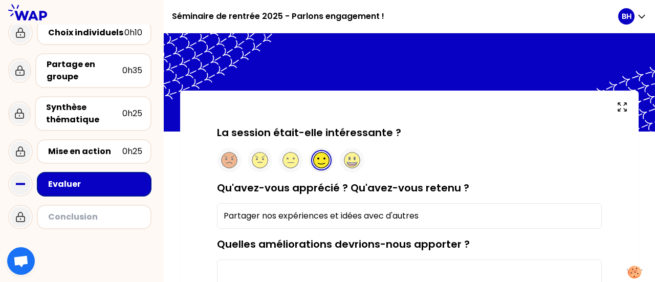
drag, startPoint x: 256, startPoint y: 216, endPoint x: 467, endPoint y: 217, distance: 210.4
click at [467, 217] on input "Partager nos expériences et idées avec d'autres" at bounding box center [409, 216] width 385 height 26
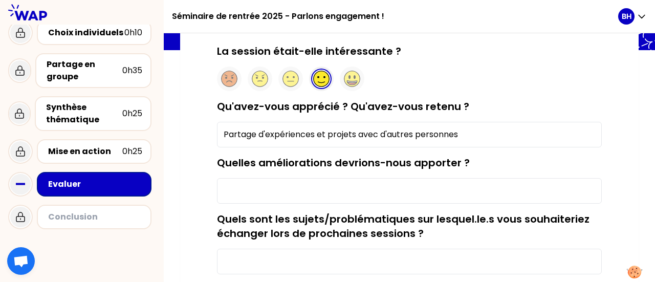
scroll to position [82, 0]
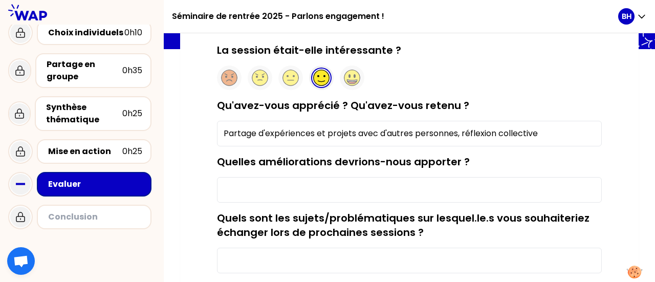
type input "Partage d'expériences et projets avec d'autres personnes, réflexion collective"
click at [597, 161] on div "Quelles améliorations devrions-nous apporter ?" at bounding box center [409, 179] width 385 height 48
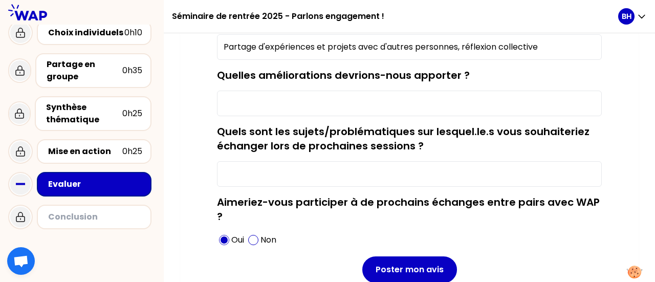
scroll to position [169, 0]
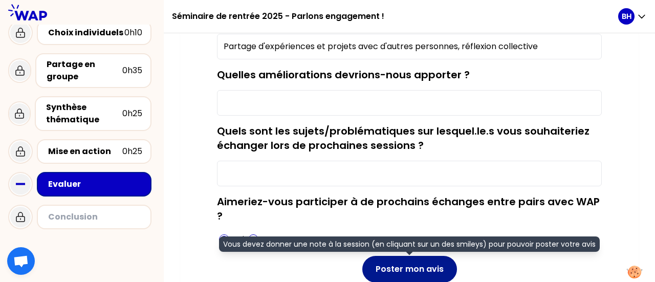
click at [413, 262] on button "Poster mon avis" at bounding box center [409, 269] width 95 height 27
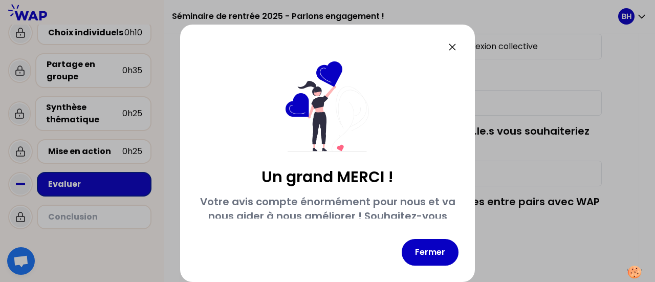
scroll to position [80, 0]
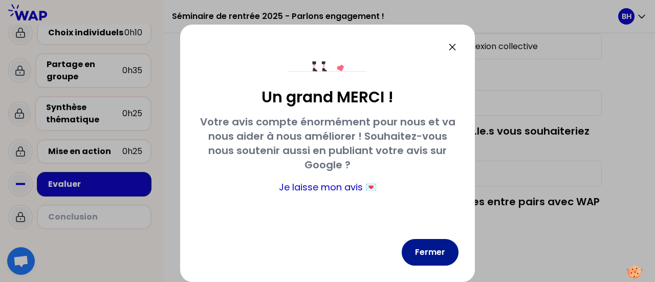
click at [434, 242] on button "Fermer" at bounding box center [430, 252] width 57 height 27
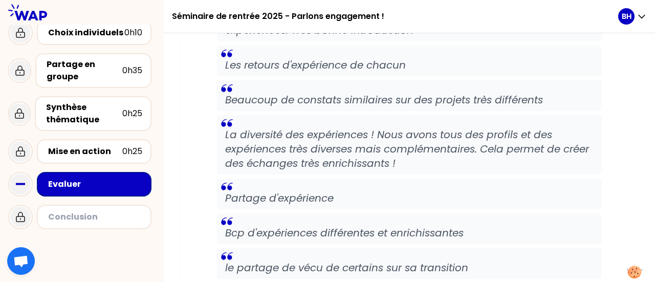
scroll to position [392, 0]
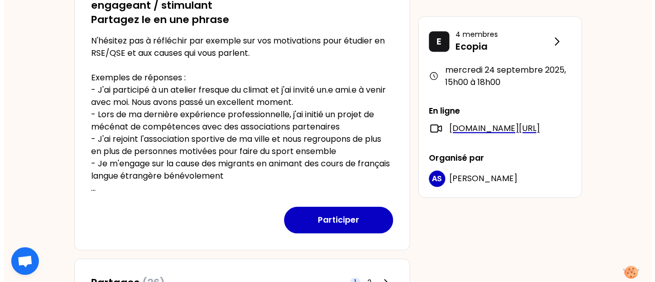
scroll to position [246, 0]
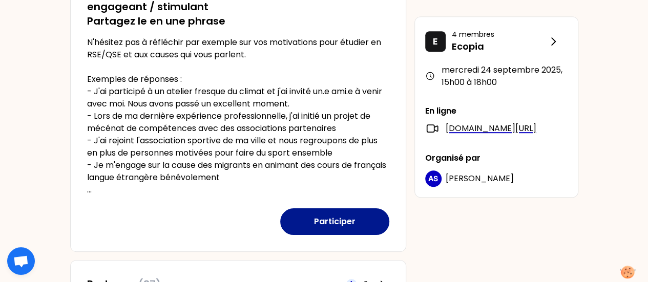
click at [328, 217] on button "Participer" at bounding box center [334, 221] width 109 height 27
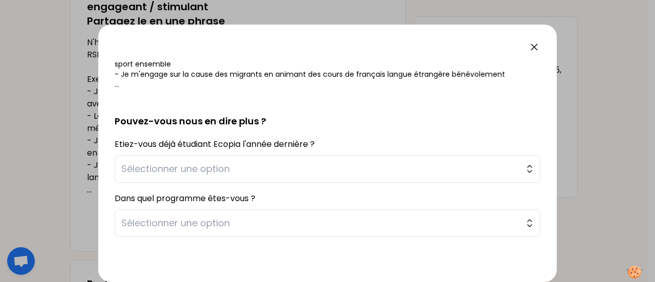
scroll to position [242, 0]
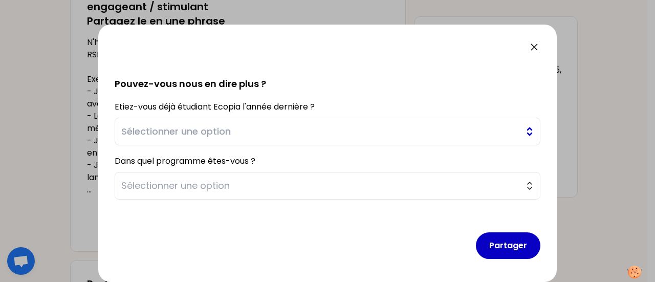
click at [302, 123] on button "Sélectionner une option" at bounding box center [328, 132] width 426 height 28
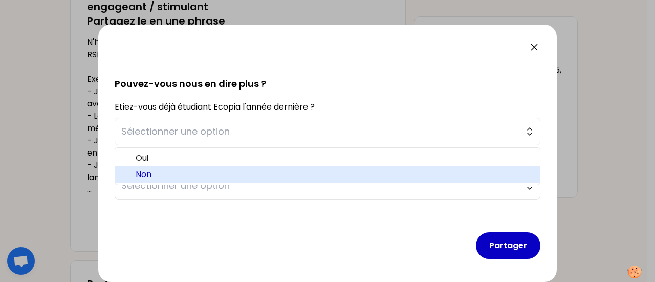
click at [257, 169] on span "Non" at bounding box center [334, 174] width 396 height 12
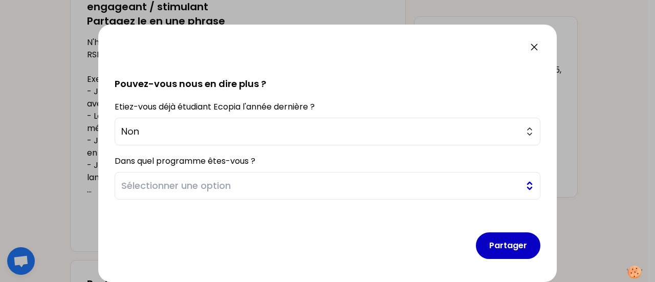
click at [245, 189] on span "Sélectionner une option" at bounding box center [320, 186] width 398 height 14
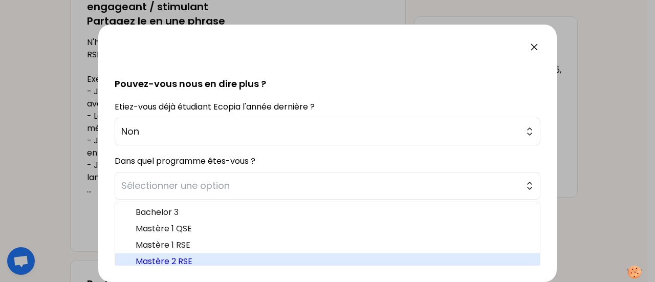
scroll to position [3, 0]
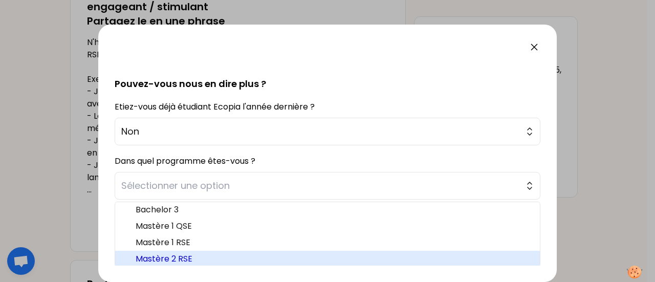
click at [214, 253] on li "Mastère 2 RSE" at bounding box center [327, 259] width 425 height 16
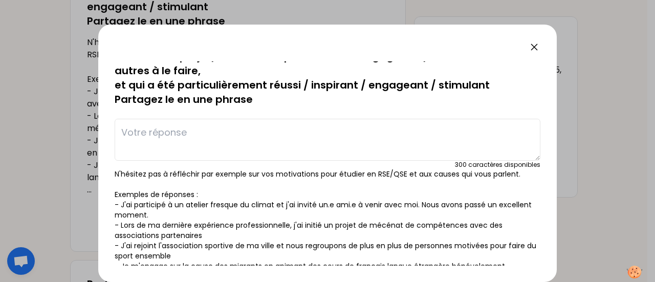
scroll to position [0, 0]
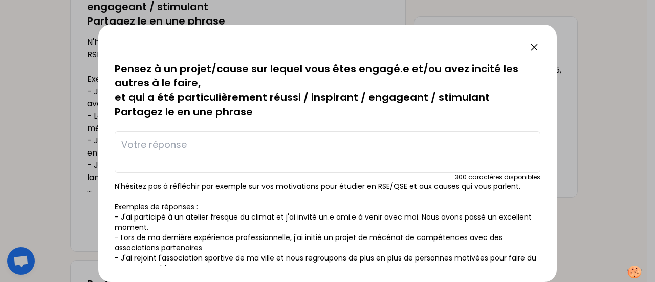
click at [233, 153] on textarea at bounding box center [328, 152] width 426 height 42
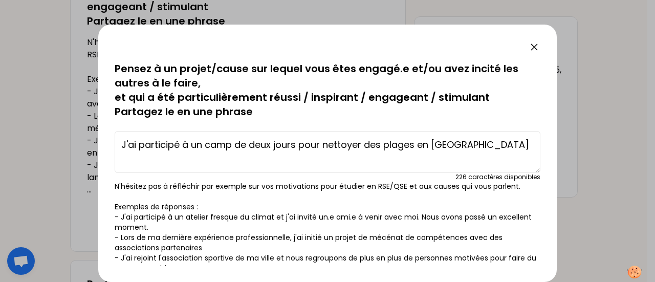
click at [315, 144] on textarea "J'ai participé à un camp de deux jours pour nettoyer des plages en Islande" at bounding box center [328, 152] width 426 height 42
drag, startPoint x: 315, startPoint y: 144, endPoint x: 357, endPoint y: 143, distance: 42.0
click at [357, 143] on textarea "J'ai participé à un camp de deux jours pour nettoyer des plages en Islande" at bounding box center [328, 152] width 426 height 42
click at [419, 146] on textarea "J'ai participé à un camp de deux jours pour nettoyer des plages en Islande" at bounding box center [328, 152] width 426 height 42
drag, startPoint x: 469, startPoint y: 148, endPoint x: 417, endPoint y: 143, distance: 52.4
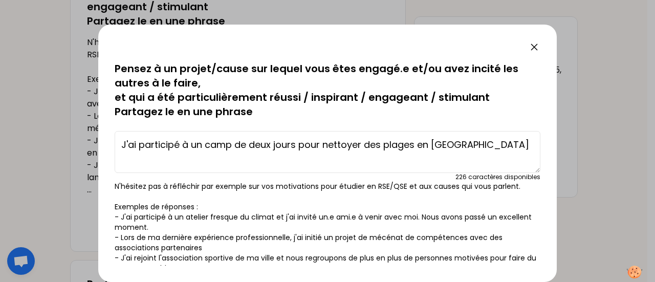
click at [417, 143] on textarea "J'ai participé à un camp de deux jours pour nettoyer des plages en Islande" at bounding box center [328, 152] width 426 height 42
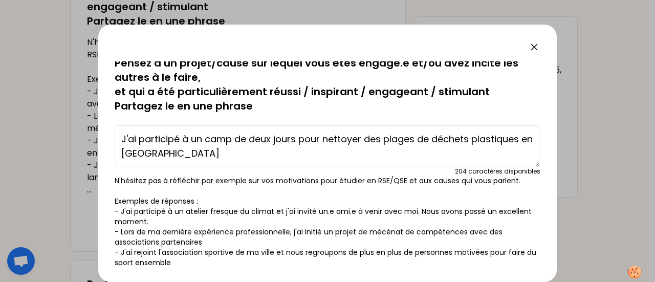
scroll to position [1, 0]
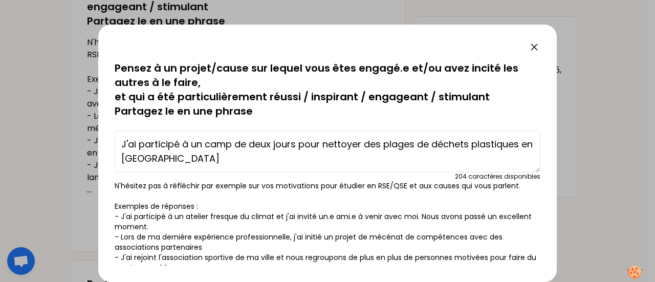
click at [312, 145] on textarea "J'ai participé à un camp de deux jours pour nettoyer des plages de déchets plas…" at bounding box center [328, 152] width 426 height 42
click at [361, 155] on textarea "J'ai participé à un camp de deux jours pour nettoyer des plages de déchets plas…" at bounding box center [328, 152] width 426 height 42
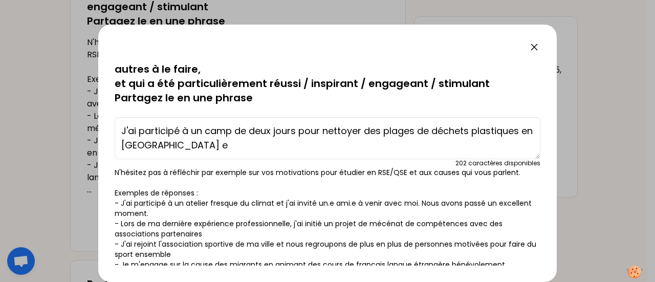
scroll to position [13, 0]
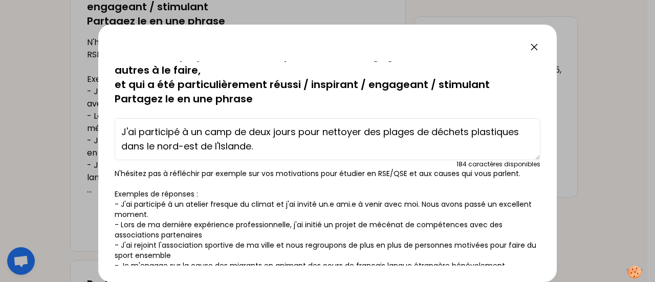
drag, startPoint x: 418, startPoint y: 133, endPoint x: 468, endPoint y: 147, distance: 52.0
click at [468, 147] on textarea "J'ai participé à un camp de deux jours pour nettoyer des plages de déchets plas…" at bounding box center [328, 139] width 426 height 42
type textarea "J'ai participé à un camp de deux jours pour nettoyer des plages qui était"
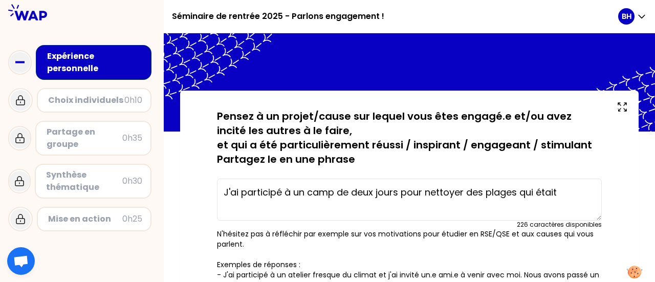
scroll to position [51, 0]
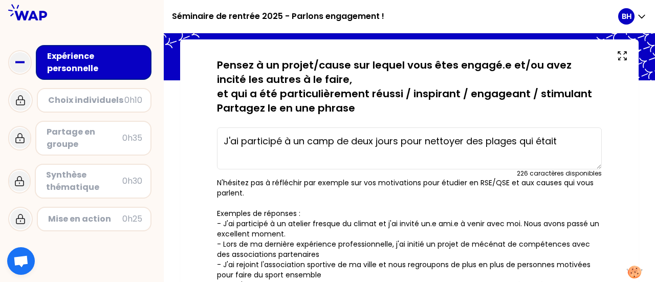
click at [580, 145] on textarea "J'ai participé à un camp de deux jours pour nettoyer des plages qui était" at bounding box center [409, 148] width 385 height 42
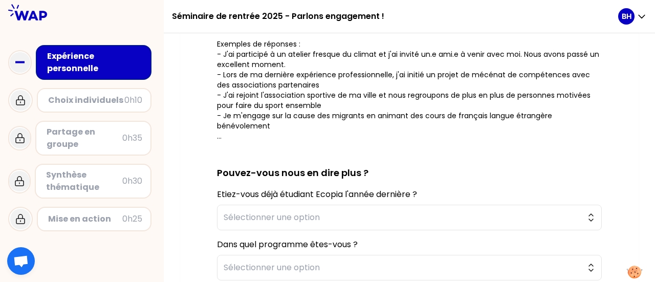
scroll to position [338, 0]
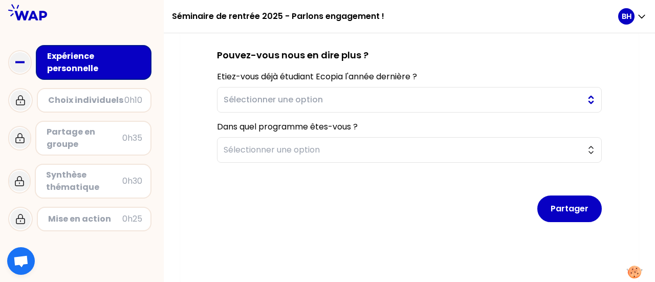
type textarea "J'ai participé à un camp de deux jours pour nettoyer des plages qui était grand…"
click at [406, 105] on button "Sélectionner une option" at bounding box center [409, 100] width 385 height 26
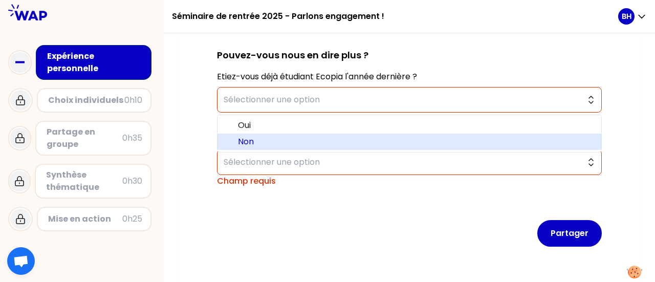
click at [324, 141] on span "Non" at bounding box center [415, 142] width 355 height 12
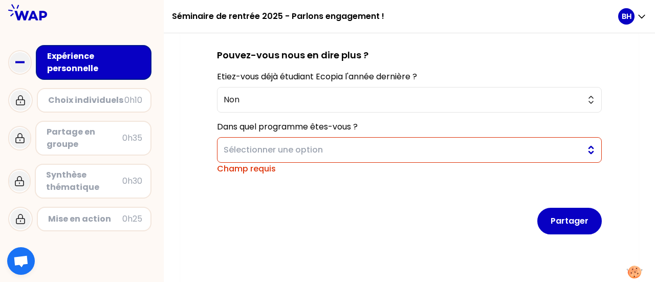
click at [319, 150] on span "Sélectionner une option" at bounding box center [402, 150] width 357 height 12
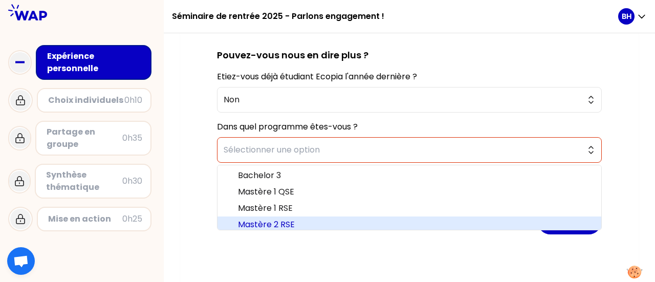
click at [294, 219] on span "Mastère 2 RSE" at bounding box center [415, 225] width 355 height 12
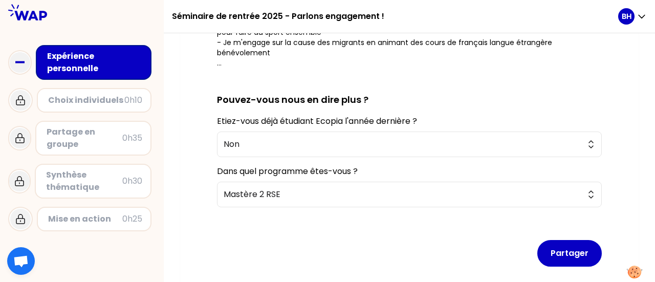
scroll to position [295, 0]
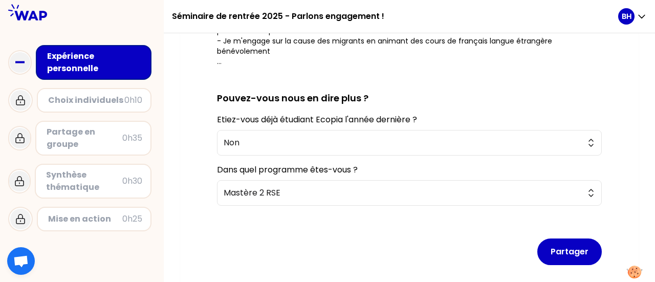
click at [559, 251] on button "Partager" at bounding box center [570, 252] width 65 height 27
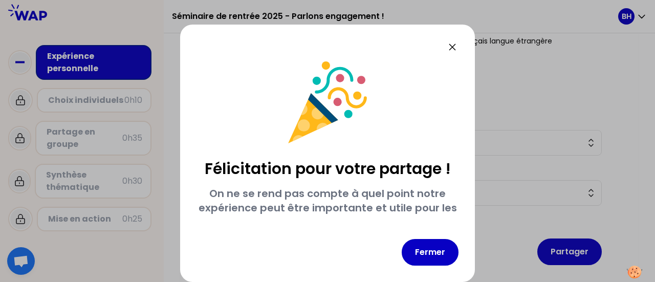
scroll to position [35, 0]
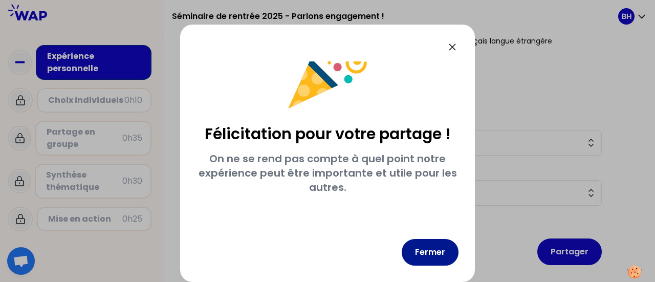
click at [428, 248] on button "Fermer" at bounding box center [430, 252] width 57 height 27
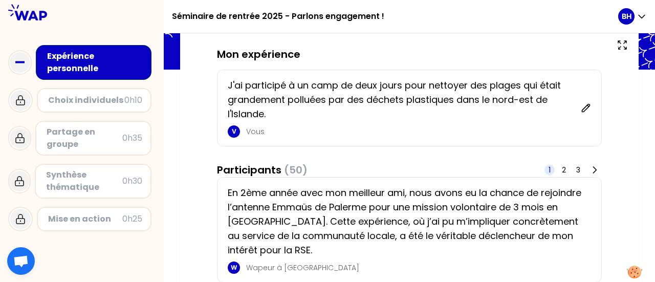
scroll to position [58, 0]
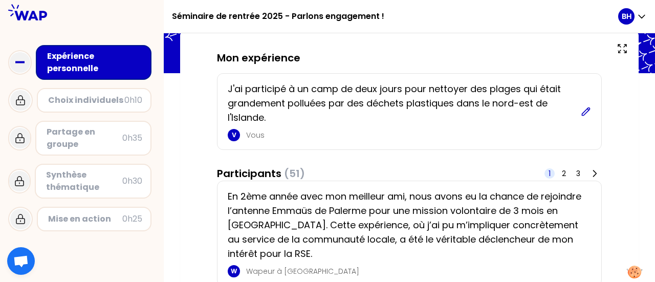
click at [589, 114] on icon at bounding box center [586, 111] width 10 height 10
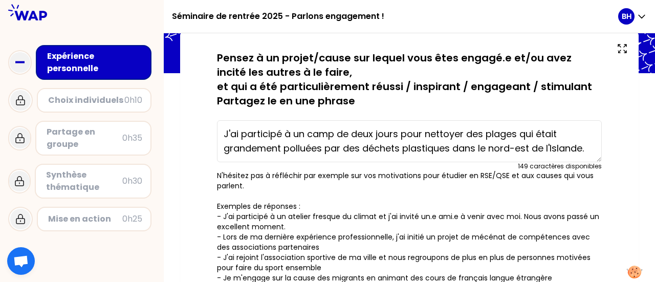
click at [591, 151] on textarea "J'ai participé à un camp de deux jours pour nettoyer des plages qui était grand…" at bounding box center [409, 141] width 385 height 42
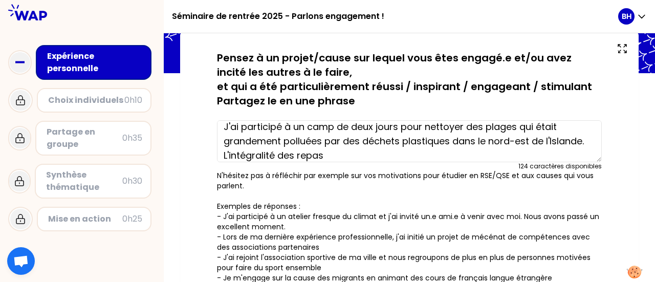
click at [263, 155] on textarea "J'ai participé à un camp de deux jours pour nettoyer des plages qui était grand…" at bounding box center [409, 141] width 385 height 42
drag, startPoint x: 263, startPoint y: 155, endPoint x: 325, endPoint y: 148, distance: 62.8
click at [325, 148] on textarea "J'ai participé à un camp de deux jours pour nettoyer des plages qui était grand…" at bounding box center [409, 141] width 385 height 42
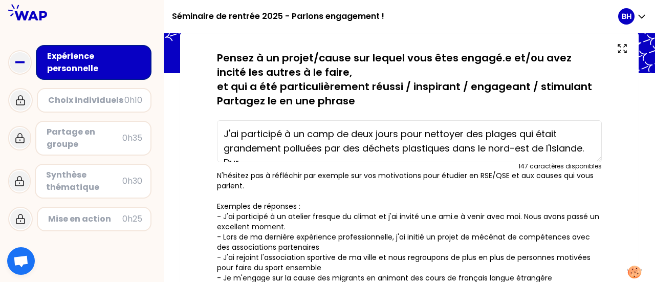
scroll to position [7, 0]
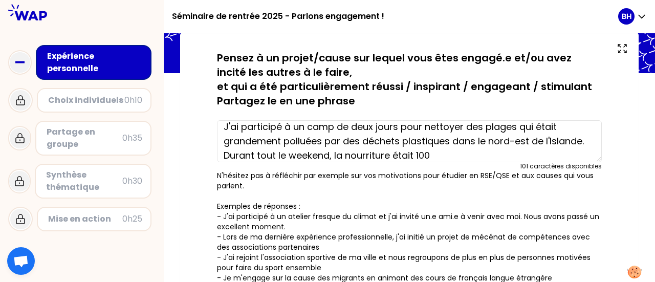
click at [541, 151] on textarea "J'ai participé à un camp de deux jours pour nettoyer des plages qui était grand…" at bounding box center [409, 141] width 385 height 42
click at [247, 154] on textarea "J'ai participé à un camp de deux jours pour nettoyer des plages qui était grand…" at bounding box center [409, 141] width 385 height 42
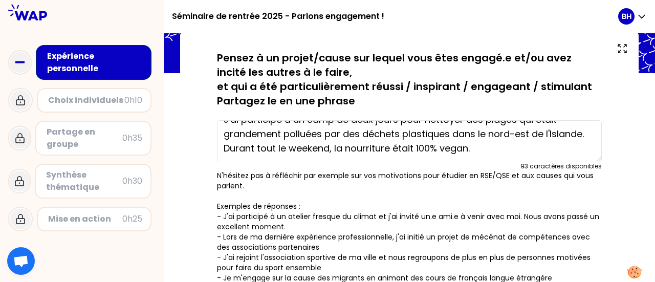
drag, startPoint x: 247, startPoint y: 154, endPoint x: 461, endPoint y: 161, distance: 213.6
click at [461, 161] on textarea "J'ai participé à un camp de deux jours pour nettoyer des plages qui était grand…" at bounding box center [409, 141] width 385 height 42
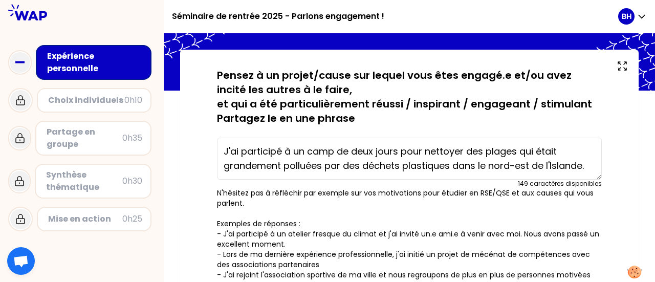
scroll to position [39, 0]
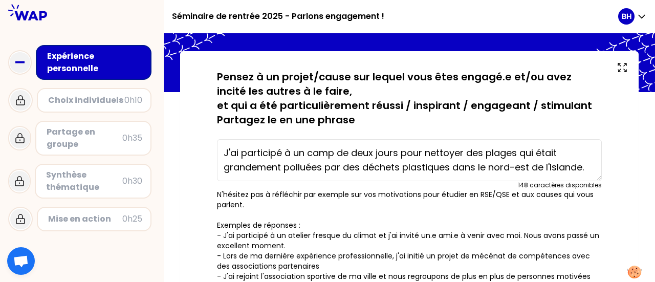
type textarea "J'ai participé à un camp de deux jours pour nettoyer des plages qui était grand…"
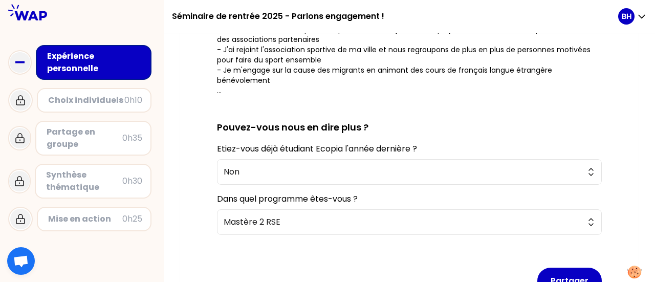
scroll to position [338, 0]
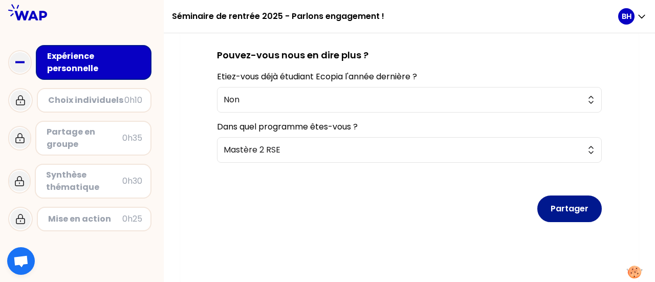
click at [575, 209] on button "Partager" at bounding box center [570, 209] width 65 height 27
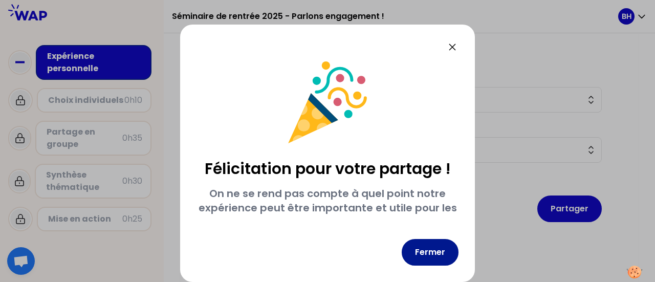
click at [432, 253] on button "Fermer" at bounding box center [430, 252] width 57 height 27
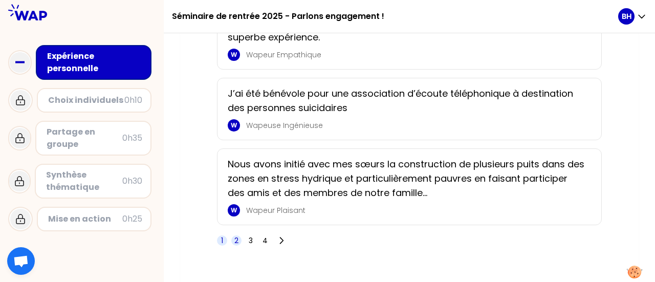
scroll to position [1806, 0]
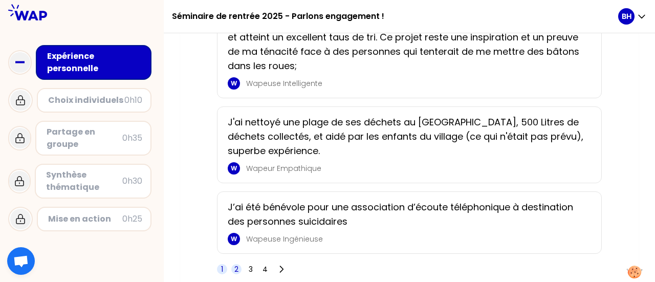
click at [235, 246] on div "J’ai été bénévole pour une association d’écoute téléphonique à destination des …" at bounding box center [409, 222] width 385 height 62
click at [239, 264] on span "2" at bounding box center [236, 269] width 4 height 10
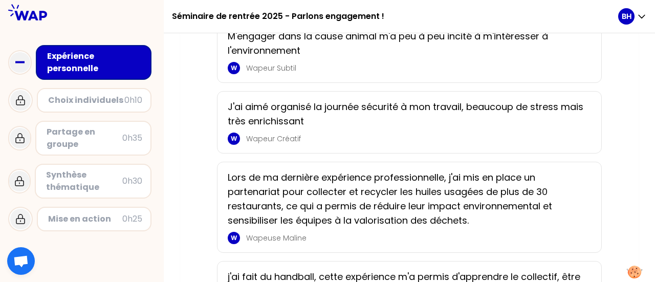
scroll to position [927, 0]
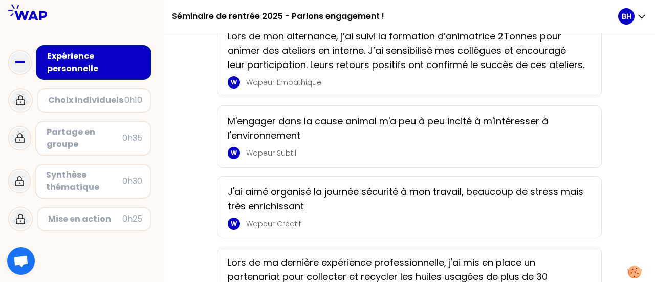
click at [208, 214] on div "Mon expérience J'ai participé à un camp de deux jours pour nettoyer des plages …" at bounding box center [410, 157] width 418 height 1950
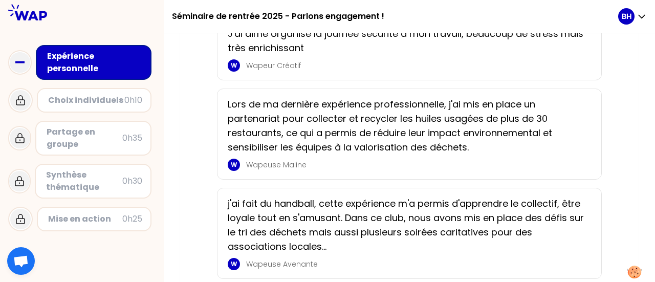
scroll to position [1219, 0]
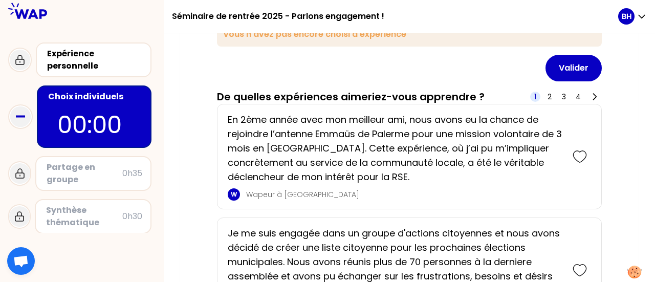
scroll to position [117, 0]
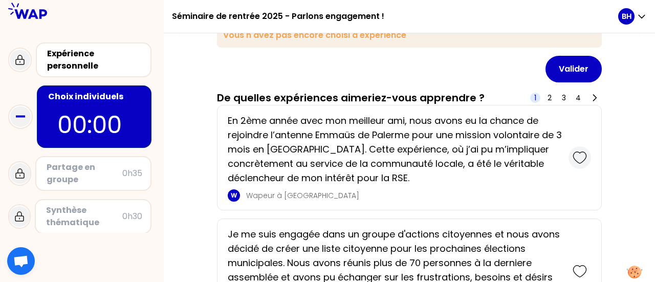
click at [580, 156] on icon at bounding box center [580, 158] width 14 height 14
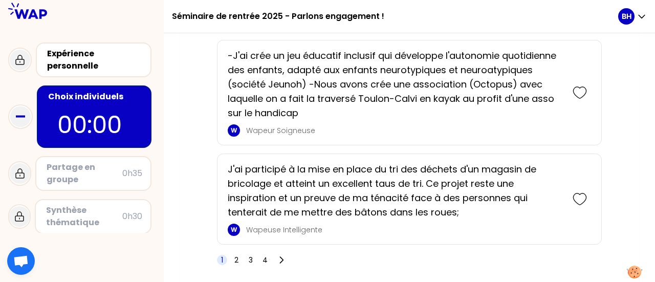
scroll to position [1936, 0]
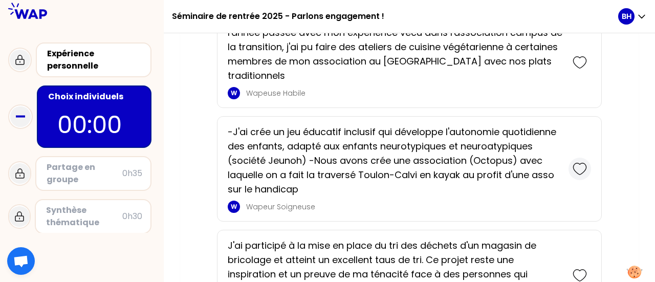
click at [578, 163] on icon at bounding box center [580, 169] width 14 height 14
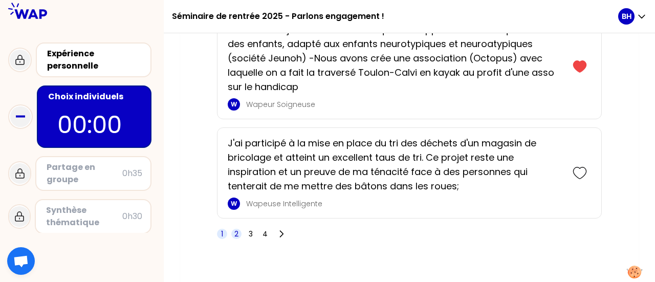
click at [239, 229] on span "2" at bounding box center [236, 234] width 10 height 10
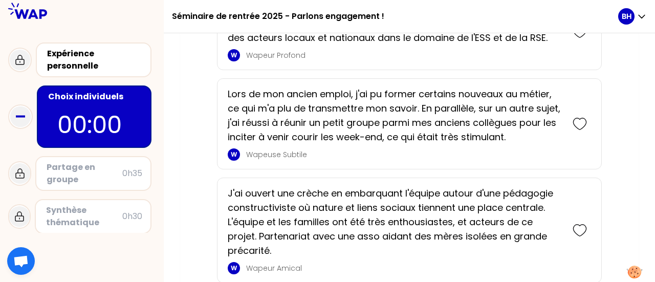
scroll to position [1739, 0]
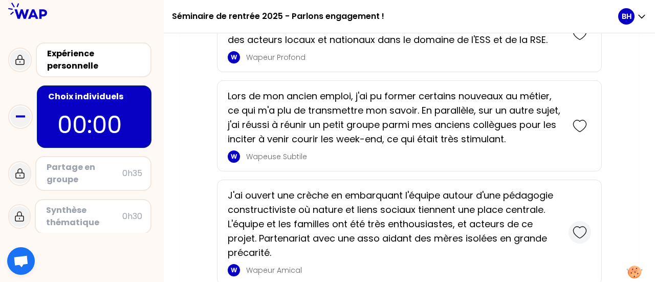
click at [577, 225] on icon at bounding box center [580, 232] width 14 height 14
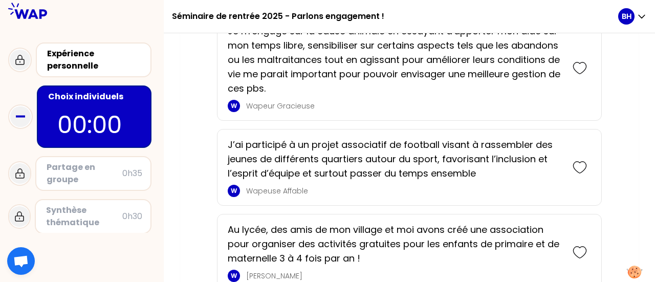
scroll to position [939, 0]
click at [581, 246] on icon at bounding box center [580, 253] width 14 height 14
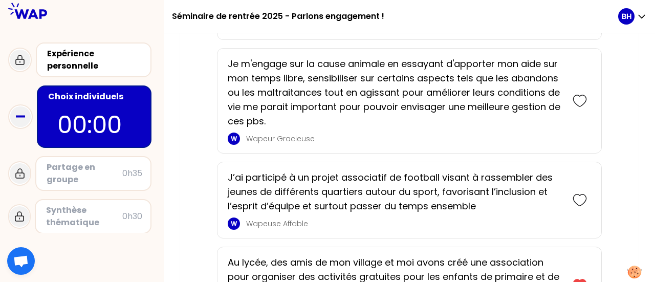
scroll to position [986, 0]
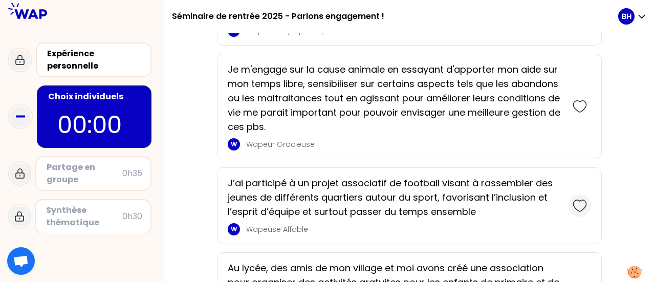
click at [575, 199] on icon at bounding box center [580, 206] width 14 height 14
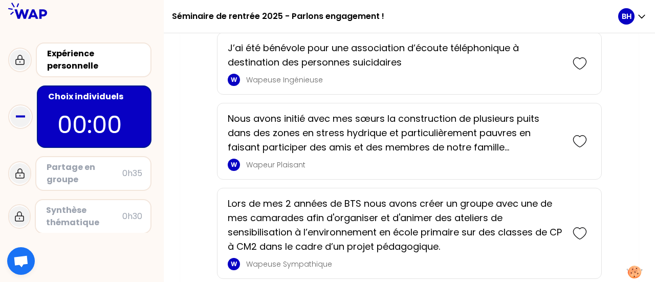
scroll to position [752, 0]
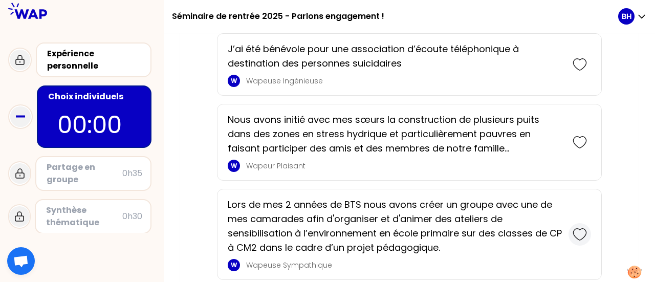
click at [569, 223] on div at bounding box center [580, 234] width 23 height 23
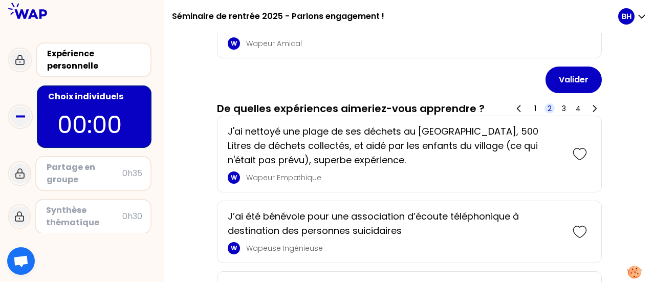
scroll to position [679, 0]
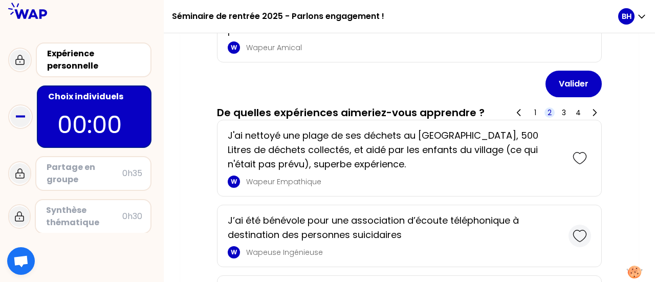
click at [582, 229] on icon at bounding box center [580, 236] width 14 height 14
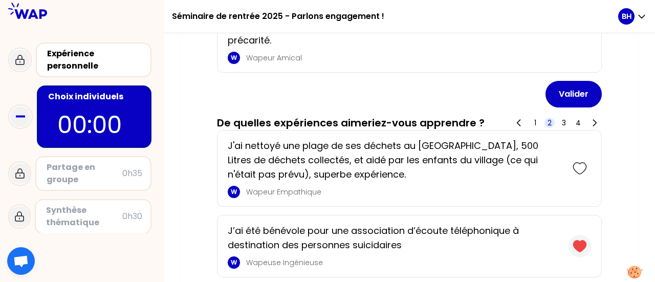
scroll to position [740, 0]
click at [578, 161] on icon at bounding box center [580, 168] width 14 height 14
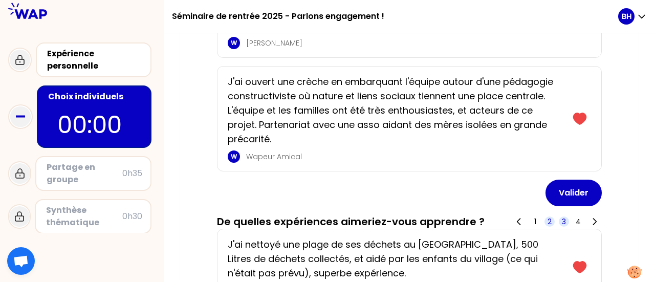
click at [561, 217] on span "3" at bounding box center [564, 222] width 10 height 10
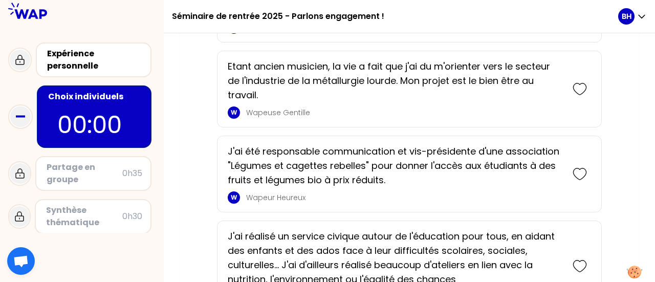
scroll to position [1746, 0]
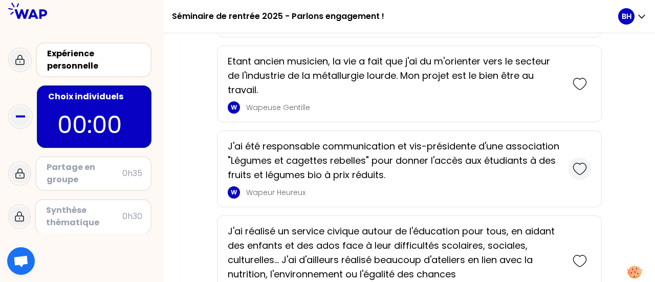
click at [576, 163] on icon at bounding box center [579, 168] width 13 height 11
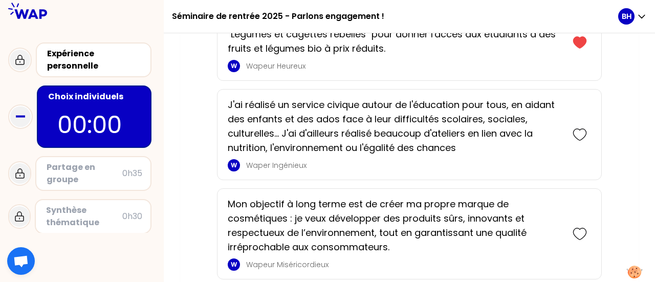
scroll to position [1958, 0]
click at [586, 123] on div at bounding box center [580, 134] width 23 height 23
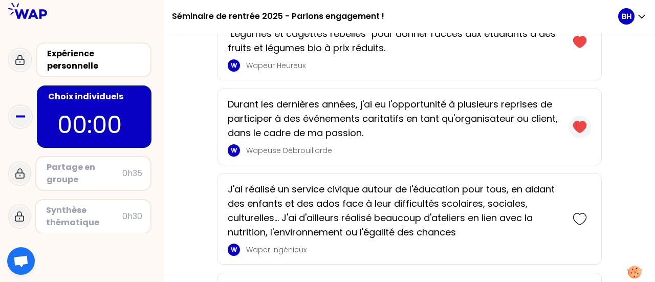
click at [578, 120] on icon at bounding box center [580, 127] width 14 height 14
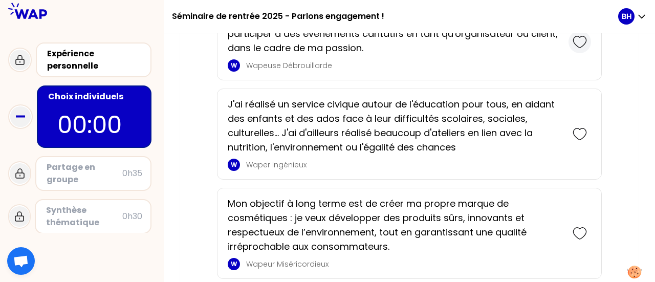
scroll to position [1958, 0]
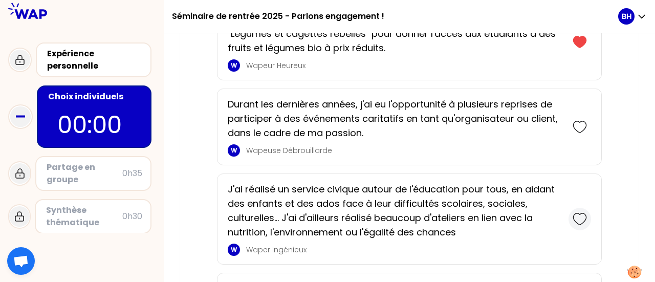
click at [586, 212] on icon at bounding box center [580, 219] width 14 height 14
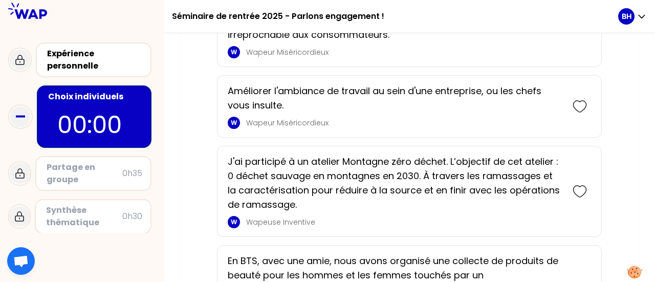
scroll to position [2357, 0]
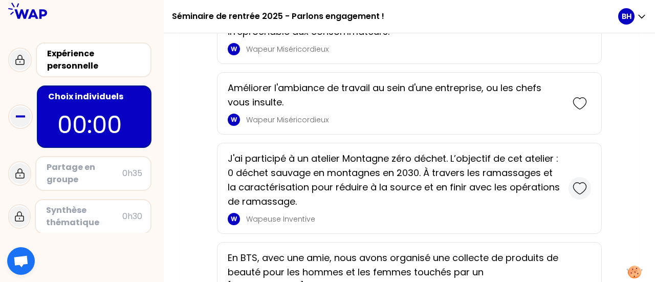
click at [581, 181] on icon at bounding box center [580, 188] width 14 height 14
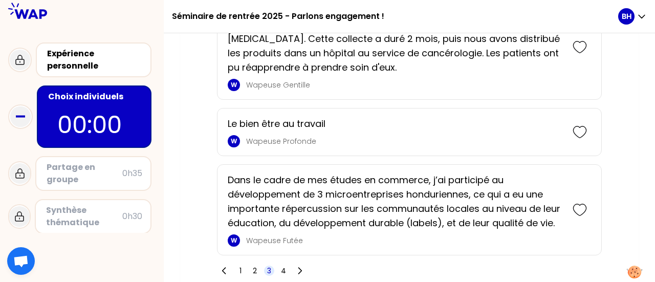
scroll to position [2818, 0]
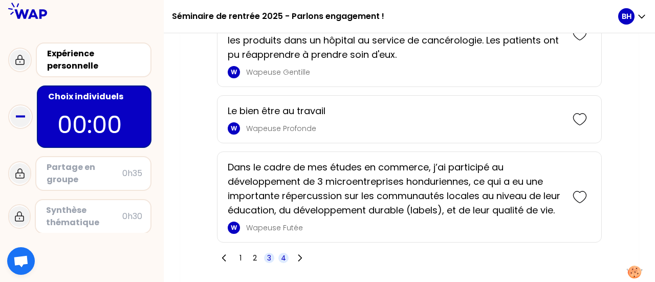
click at [283, 253] on span "4" at bounding box center [283, 258] width 5 height 10
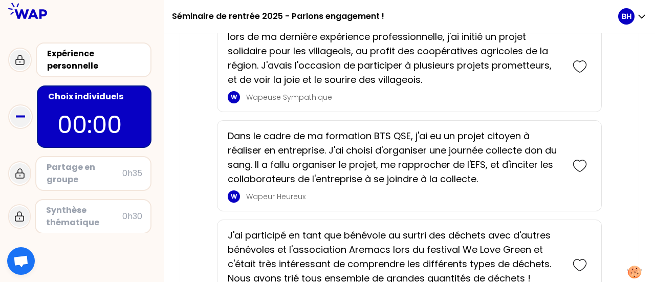
scroll to position [1999, 0]
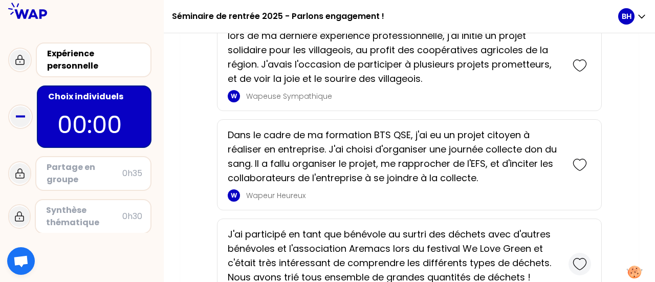
click at [584, 257] on icon at bounding box center [580, 264] width 14 height 14
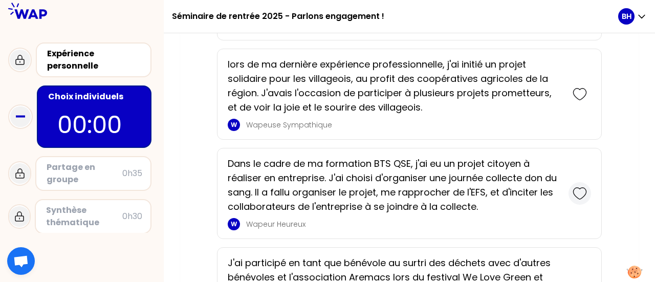
click at [575, 186] on icon at bounding box center [580, 193] width 14 height 14
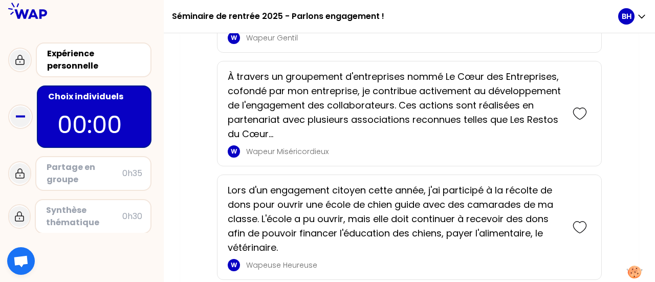
scroll to position [1843, 0]
click at [582, 222] on icon at bounding box center [579, 227] width 13 height 11
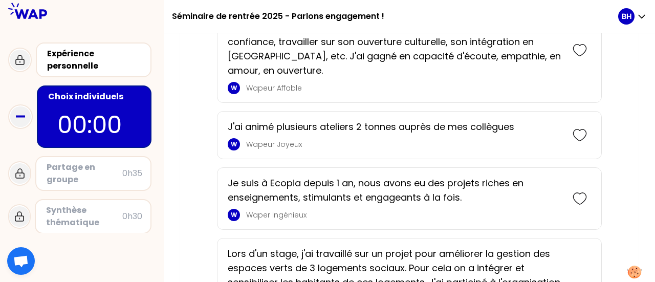
scroll to position [2985, 0]
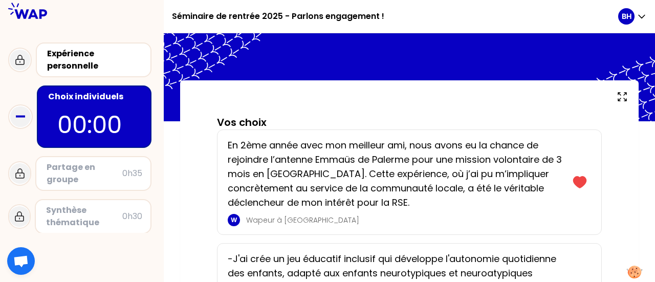
scroll to position [0, 0]
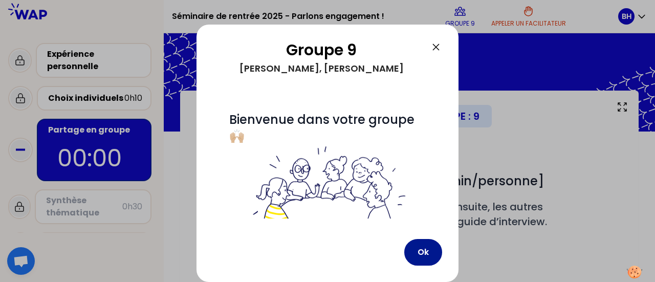
click at [426, 242] on button "Ok" at bounding box center [423, 252] width 38 height 27
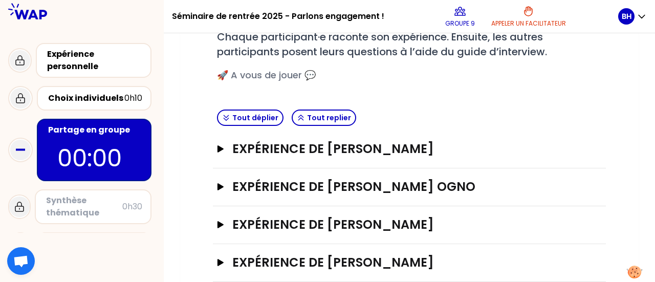
scroll to position [188, 0]
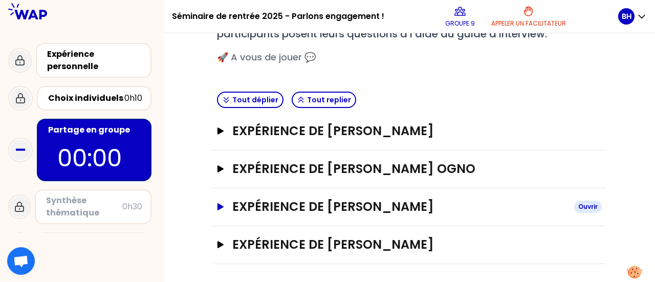
click at [280, 206] on h3 "Expérience de [PERSON_NAME]" at bounding box center [399, 207] width 334 height 16
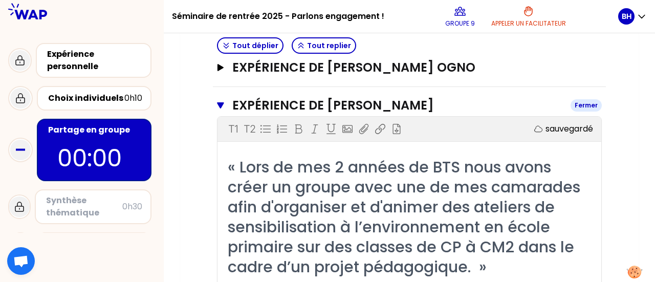
scroll to position [310, 0]
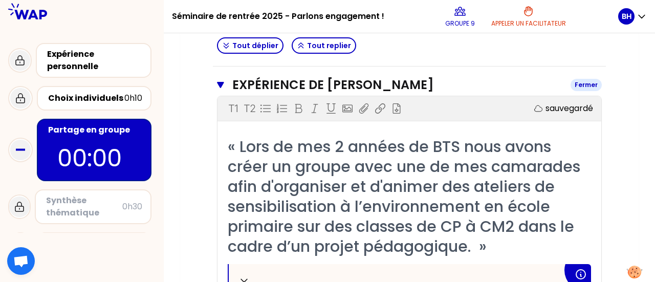
click at [224, 82] on button "Expérience de [PERSON_NAME]" at bounding box center [409, 85] width 385 height 16
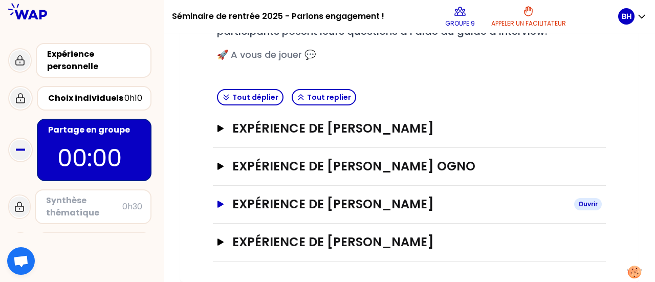
scroll to position [188, 0]
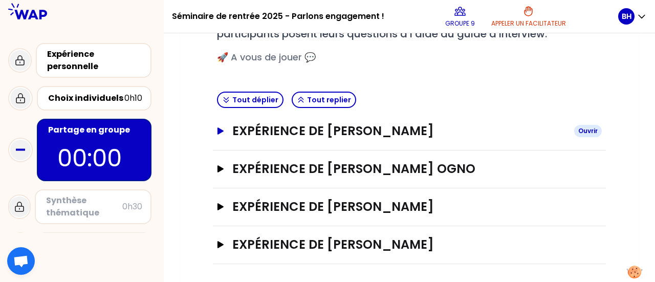
click at [261, 136] on h3 "Expérience de [PERSON_NAME]" at bounding box center [399, 131] width 334 height 16
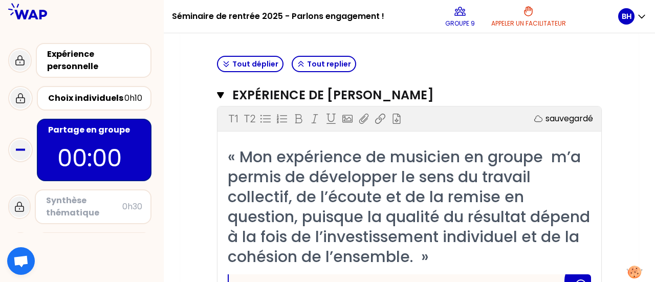
scroll to position [223, 0]
click at [233, 96] on h3 "Expérience de [PERSON_NAME]" at bounding box center [397, 96] width 330 height 16
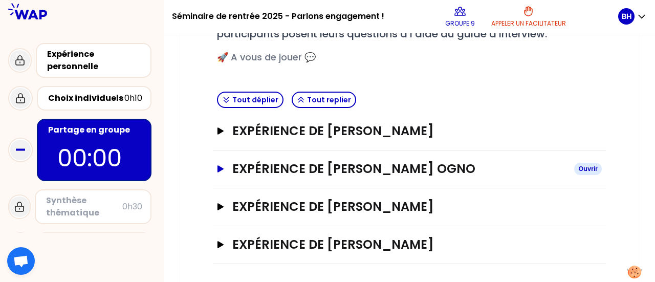
click at [267, 165] on h3 "Expérience de [PERSON_NAME] Ogno" at bounding box center [399, 169] width 334 height 16
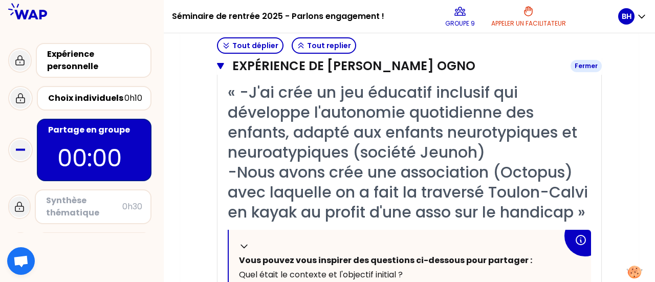
scroll to position [249, 0]
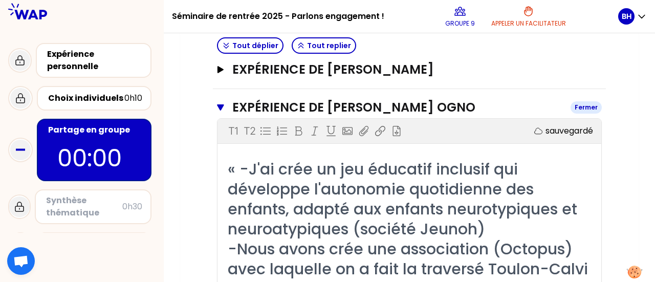
click at [232, 108] on h3 "Expérience de [PERSON_NAME] Ogno" at bounding box center [397, 107] width 330 height 16
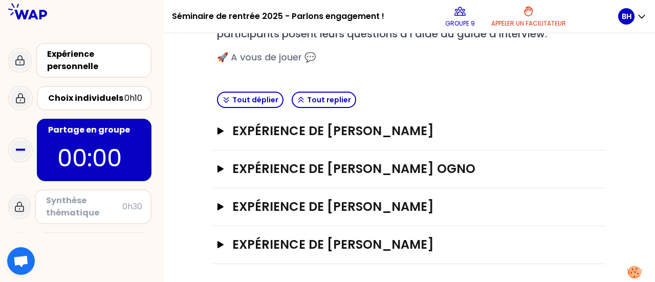
click at [302, 228] on div "Expérience de [PERSON_NAME] Ouvrir" at bounding box center [409, 245] width 393 height 38
click at [296, 245] on h3 "Expérience de [PERSON_NAME]" at bounding box center [399, 245] width 334 height 16
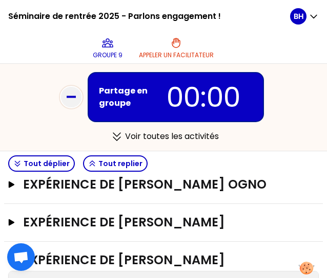
scroll to position [316, 0]
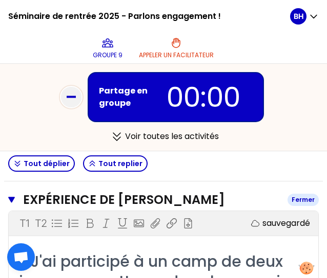
click at [14, 199] on icon "button" at bounding box center [11, 200] width 7 height 8
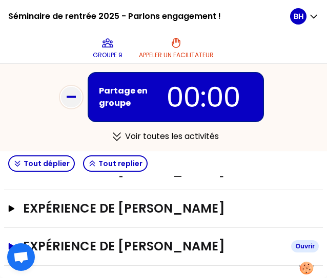
scroll to position [267, 0]
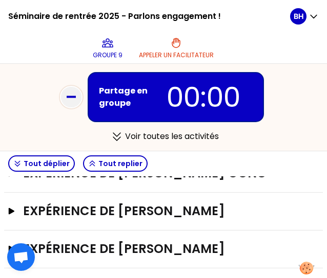
click at [161, 218] on div "Expérience de [PERSON_NAME]" at bounding box center [163, 212] width 318 height 38
click at [121, 209] on h3 "Expérience de [PERSON_NAME]" at bounding box center [153, 211] width 260 height 16
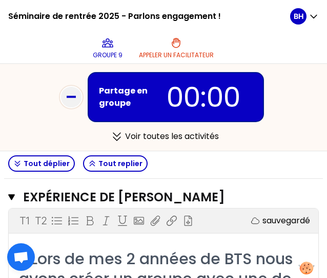
scroll to position [262, 0]
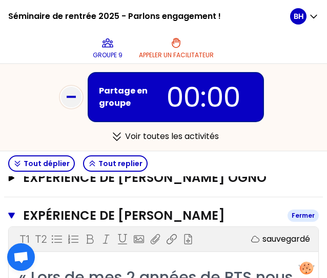
click at [9, 216] on icon "button" at bounding box center [11, 216] width 7 height 8
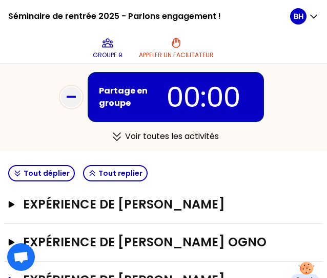
scroll to position [197, 0]
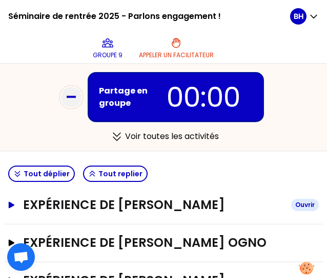
click at [15, 205] on icon "button" at bounding box center [12, 205] width 8 height 7
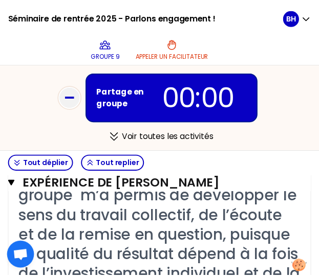
scroll to position [282, 0]
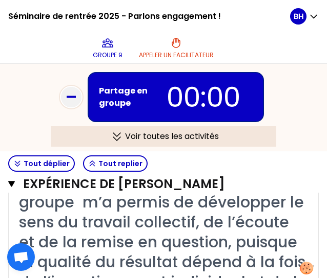
click at [125, 138] on div "Voir toutes les activités" at bounding box center [163, 136] width 225 height 20
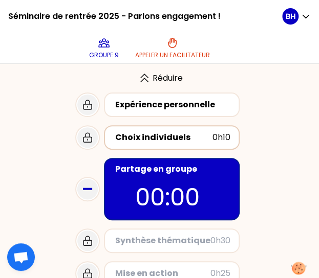
scroll to position [73, 0]
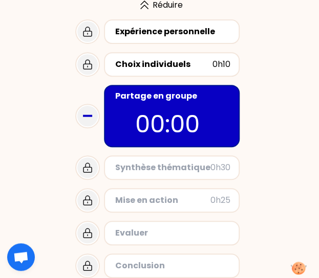
click at [133, 114] on div "Partage en groupe 00:00" at bounding box center [172, 116] width 136 height 62
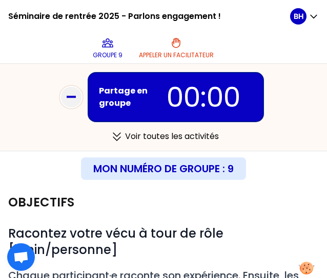
click at [198, 101] on p "00:00" at bounding box center [203, 97] width 103 height 40
click at [66, 100] on icon at bounding box center [71, 97] width 20 height 20
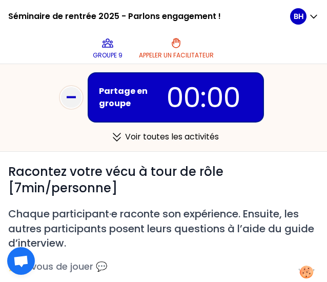
scroll to position [70, 0]
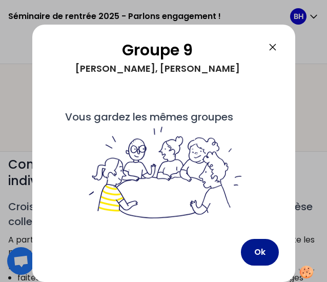
click at [266, 248] on button "Ok" at bounding box center [260, 252] width 38 height 27
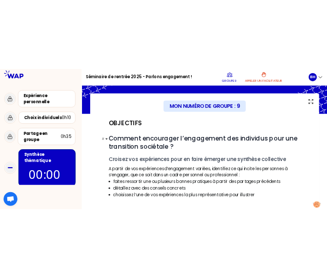
scroll to position [38, 0]
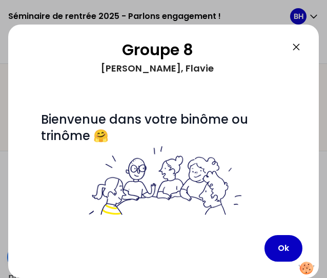
click at [295, 47] on icon at bounding box center [296, 47] width 12 height 12
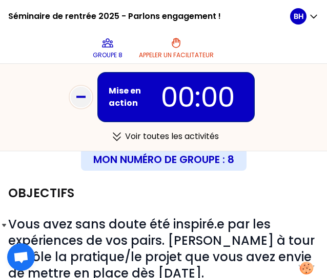
scroll to position [9, 0]
